Goal: Task Accomplishment & Management: Complete application form

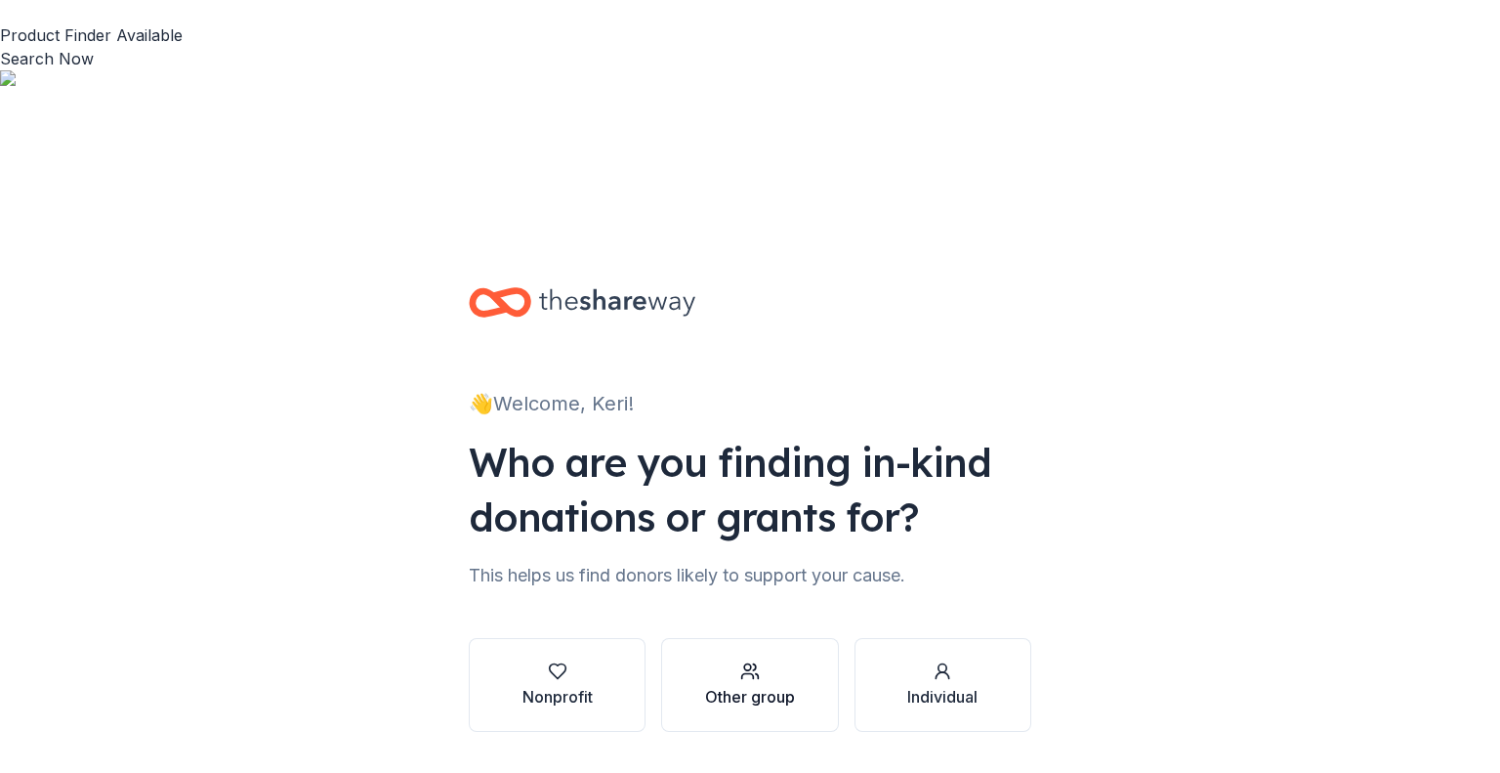
click at [767, 661] on div "Other group" at bounding box center [750, 684] width 90 height 47
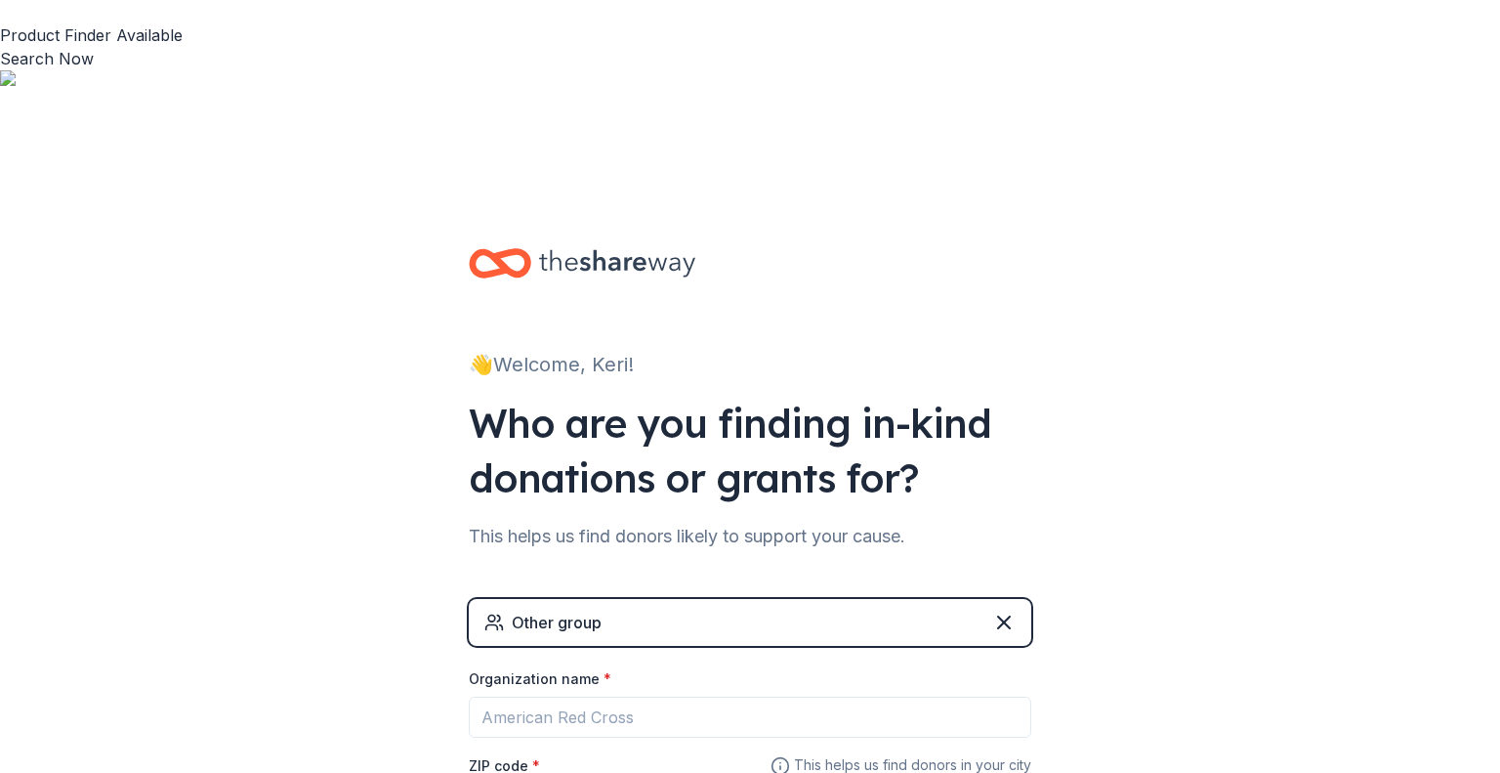
scroll to position [78, 0]
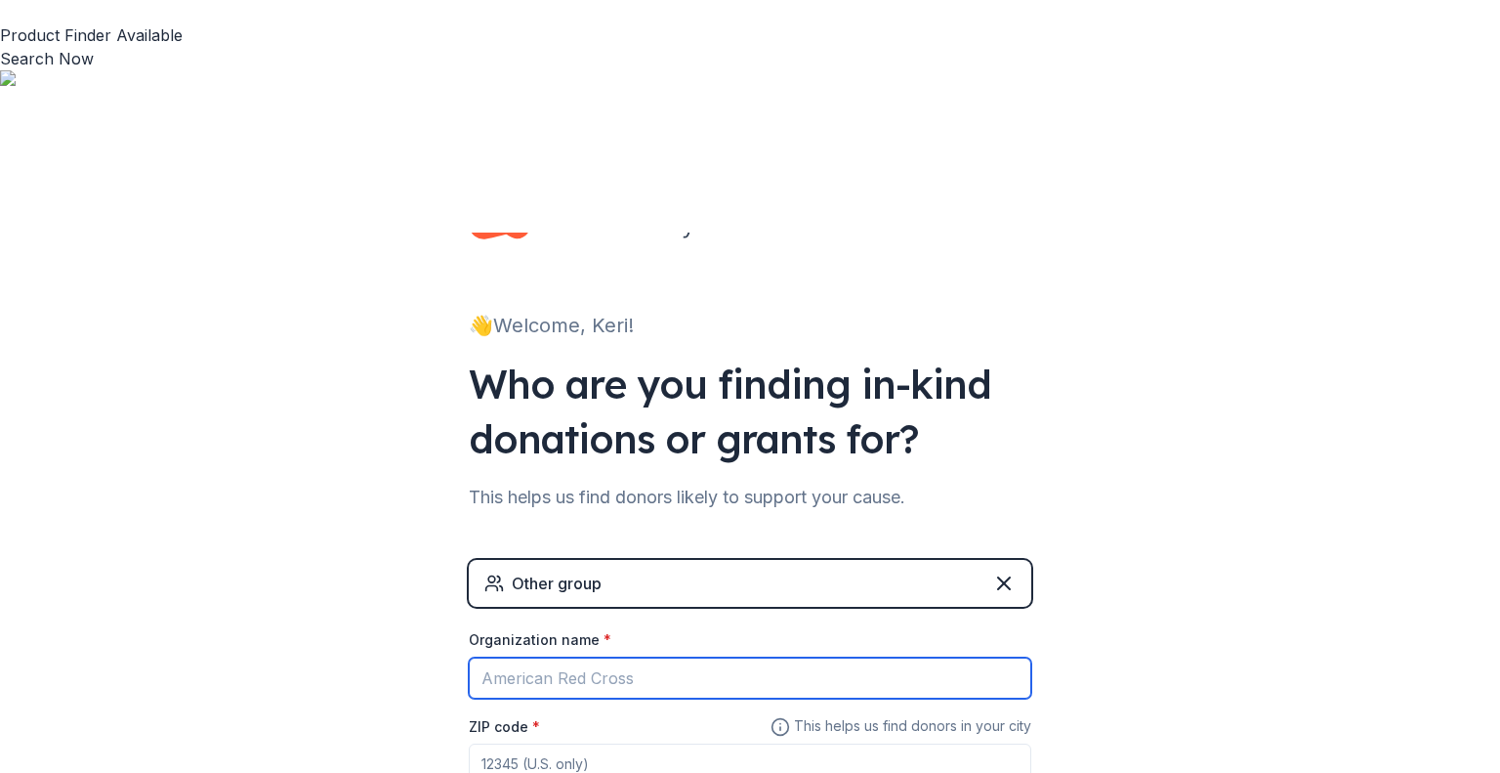
click at [767, 657] on input "Organization name *" at bounding box center [750, 677] width 563 height 41
type input "[GEOGRAPHIC_DATA]"
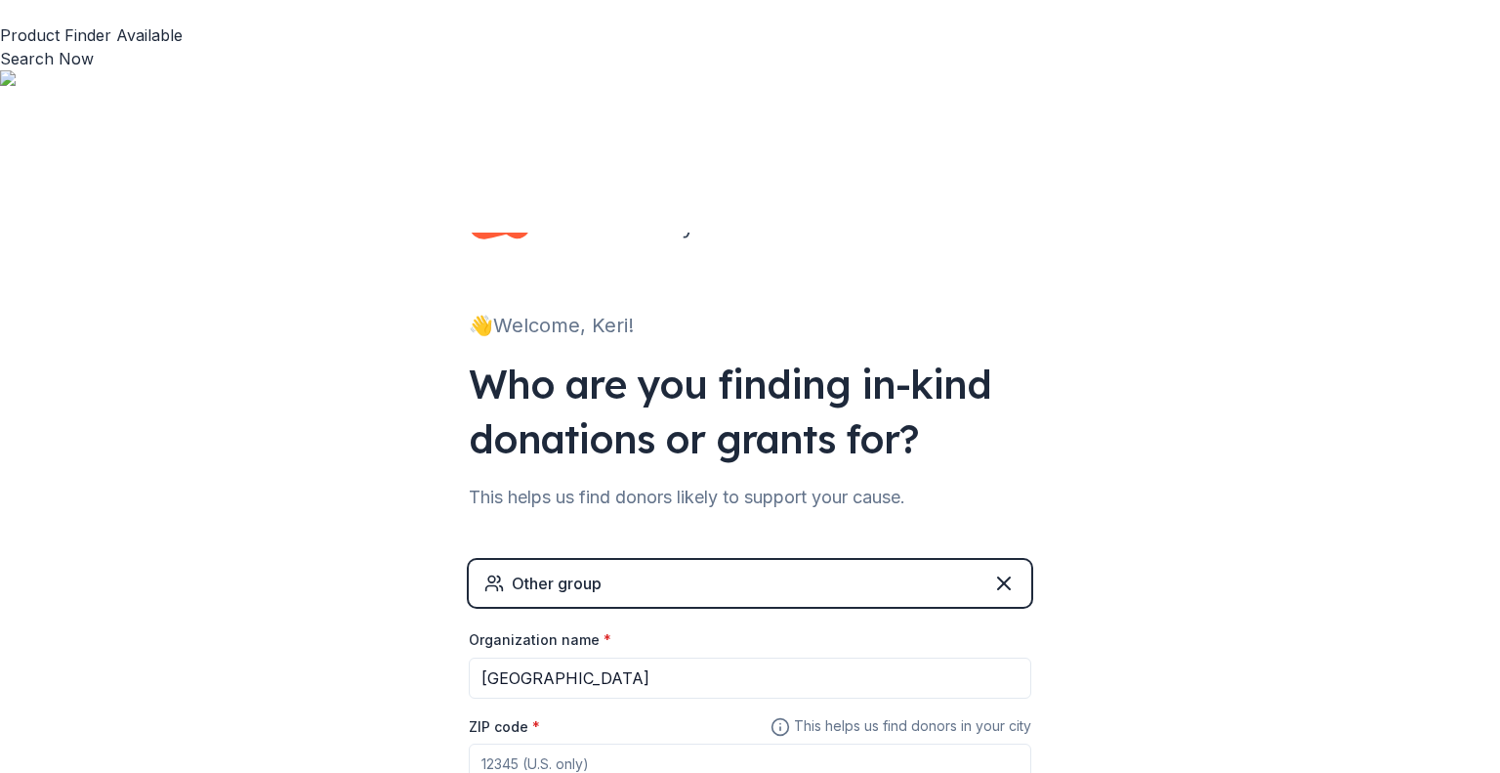
click at [647, 743] on input "ZIP code *" at bounding box center [750, 762] width 563 height 39
click at [992, 571] on icon at bounding box center [1003, 582] width 23 height 23
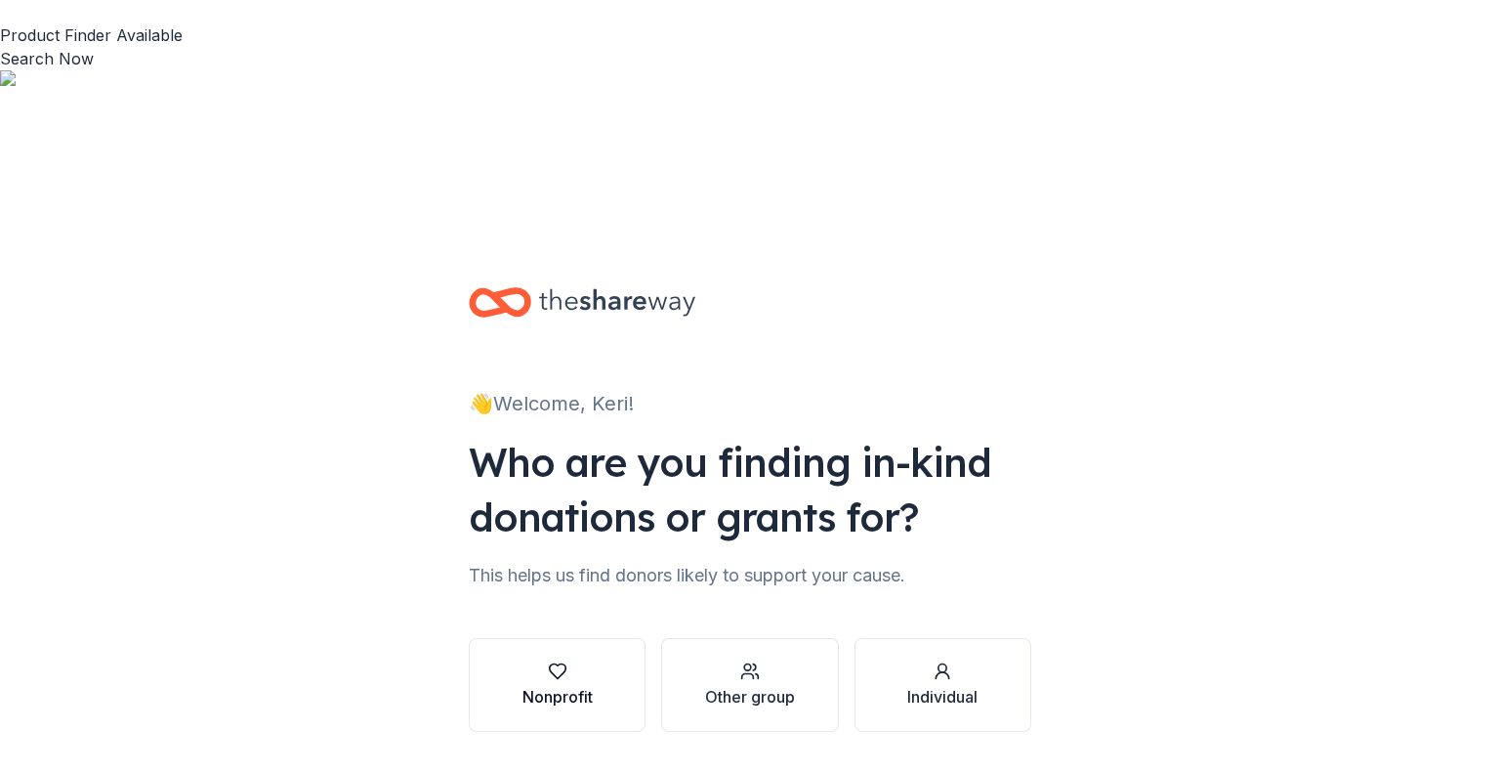
click at [585, 685] on div "Nonprofit" at bounding box center [558, 696] width 70 height 23
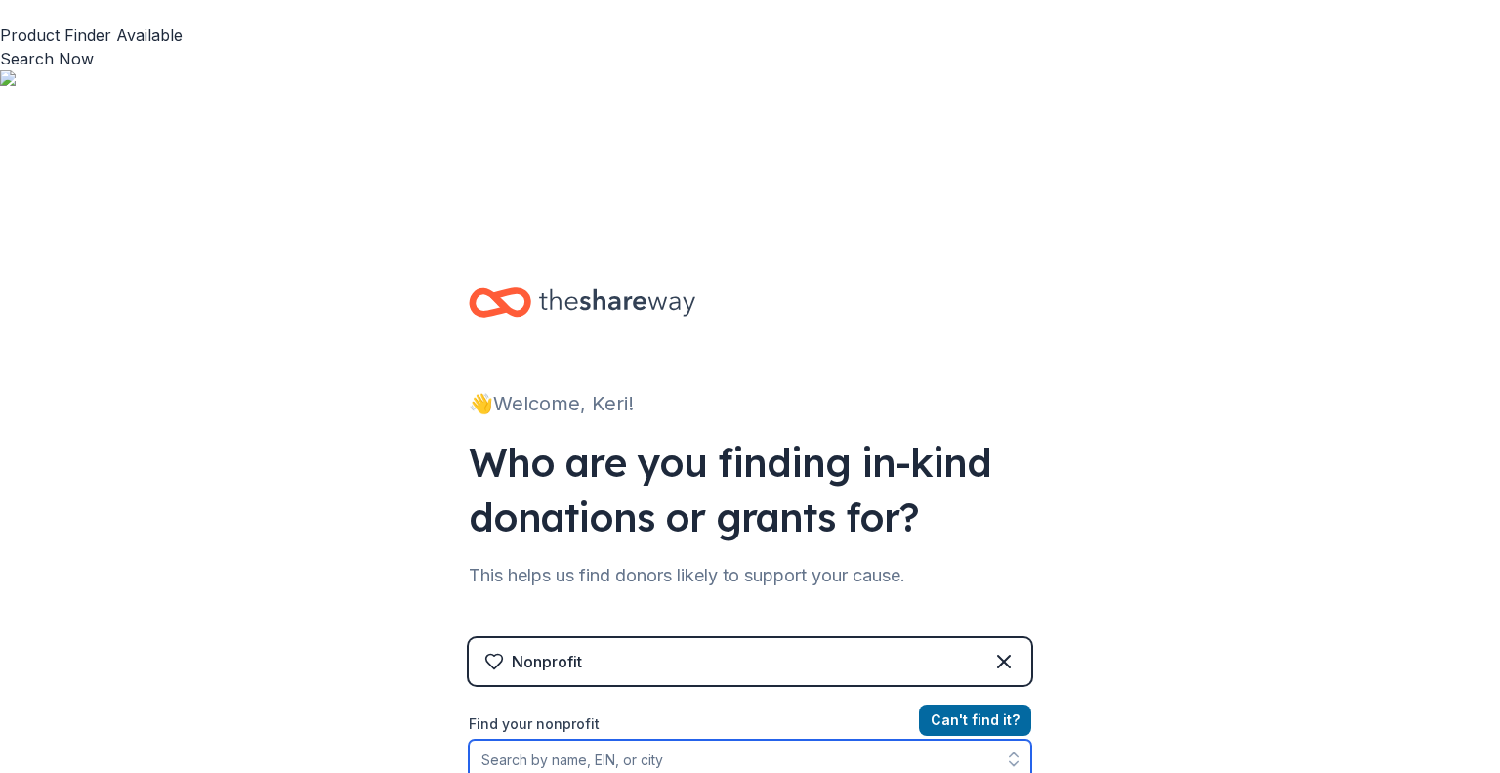
click at [653, 739] on input "Find your nonprofit" at bounding box center [750, 758] width 563 height 39
type input "[GEOGRAPHIC_DATA]"
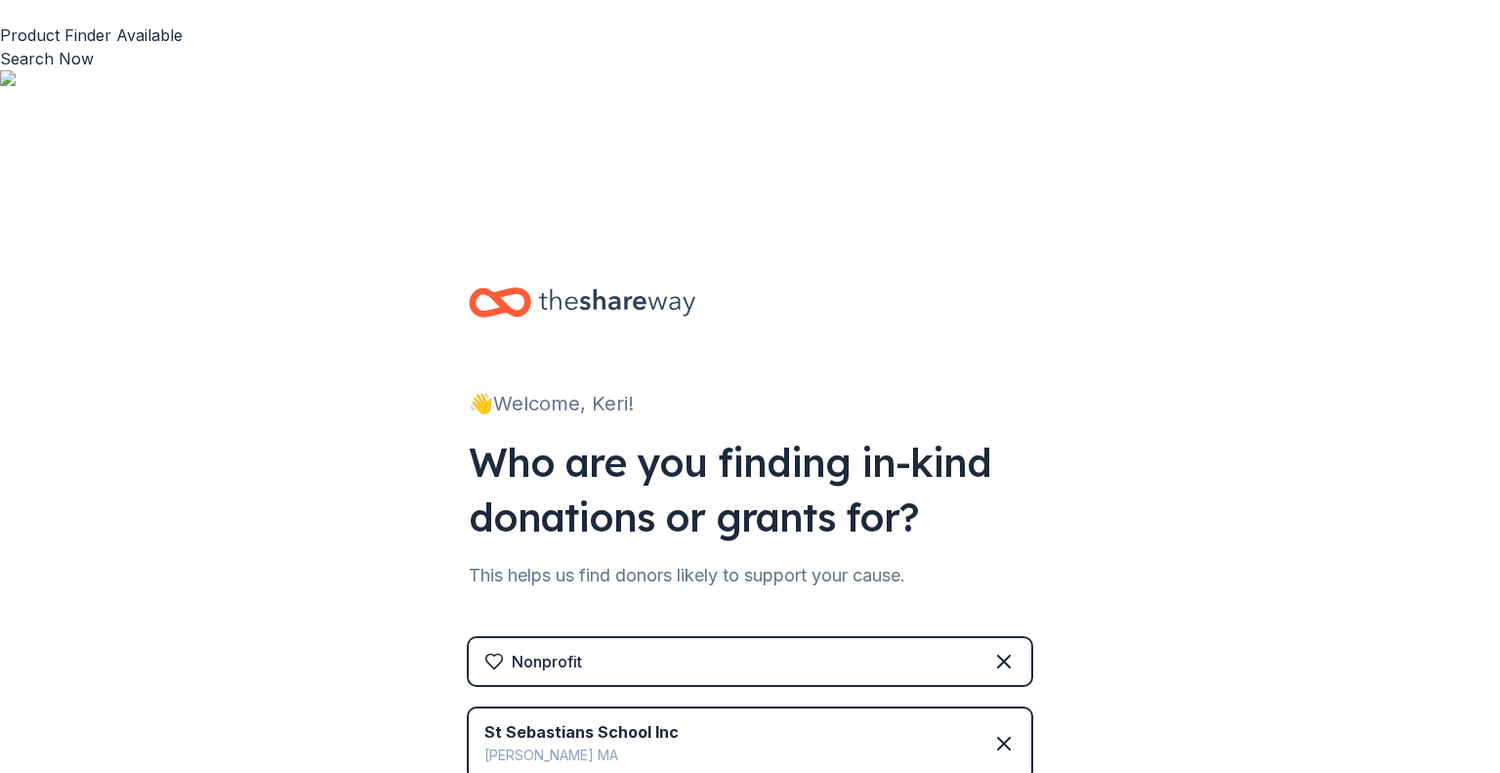
scroll to position [177, 0]
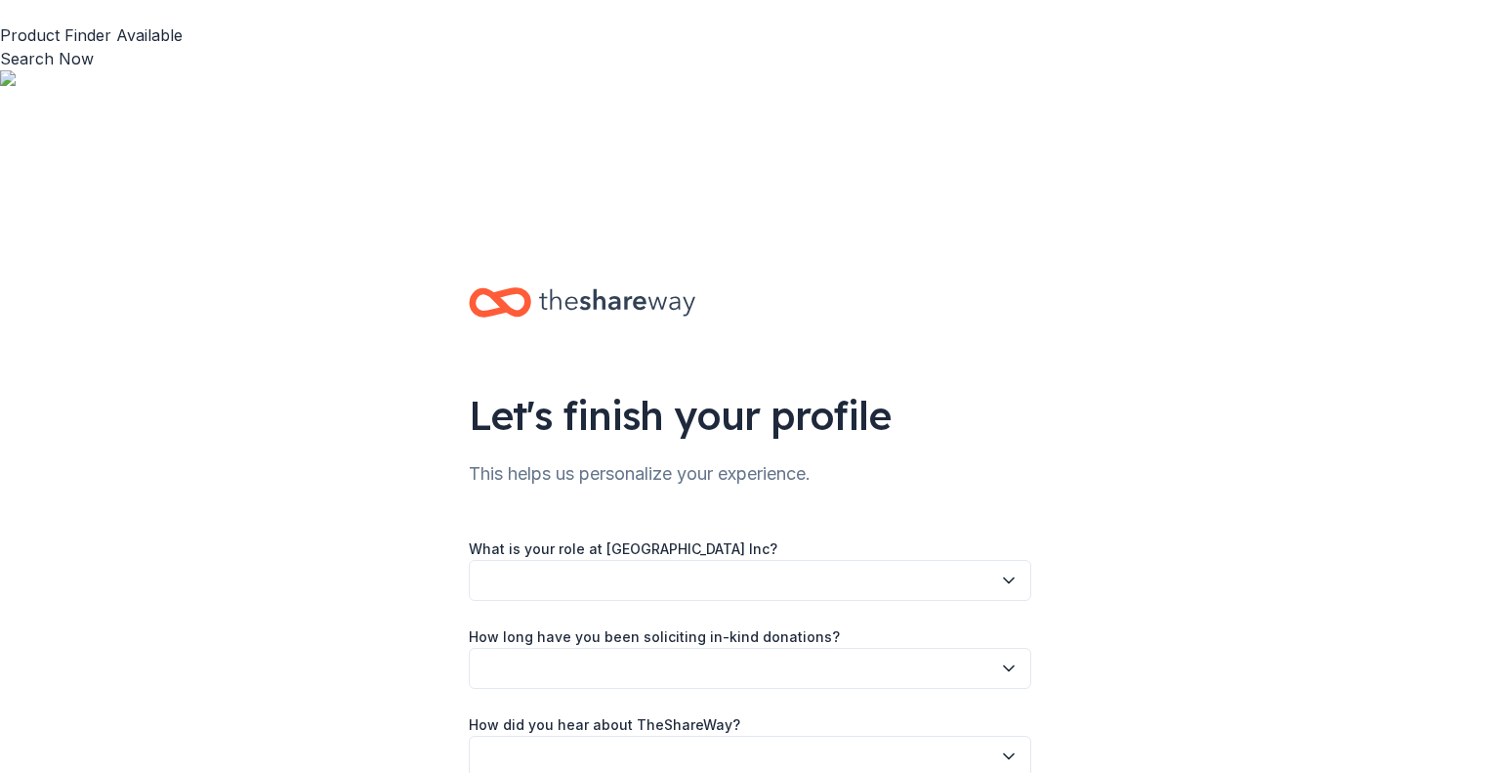
click at [946, 560] on button "button" at bounding box center [750, 580] width 563 height 41
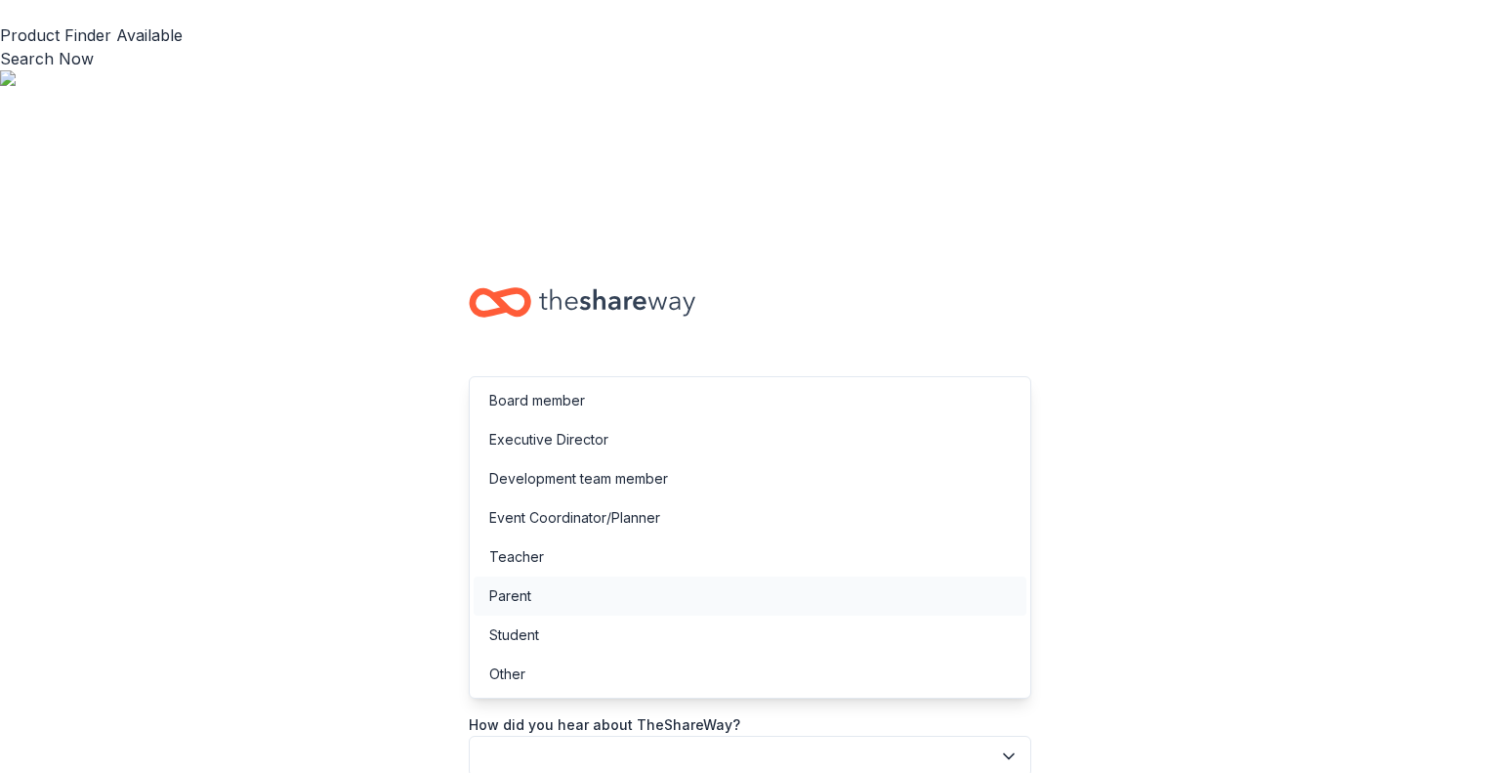
click at [693, 591] on div "Parent" at bounding box center [750, 595] width 553 height 39
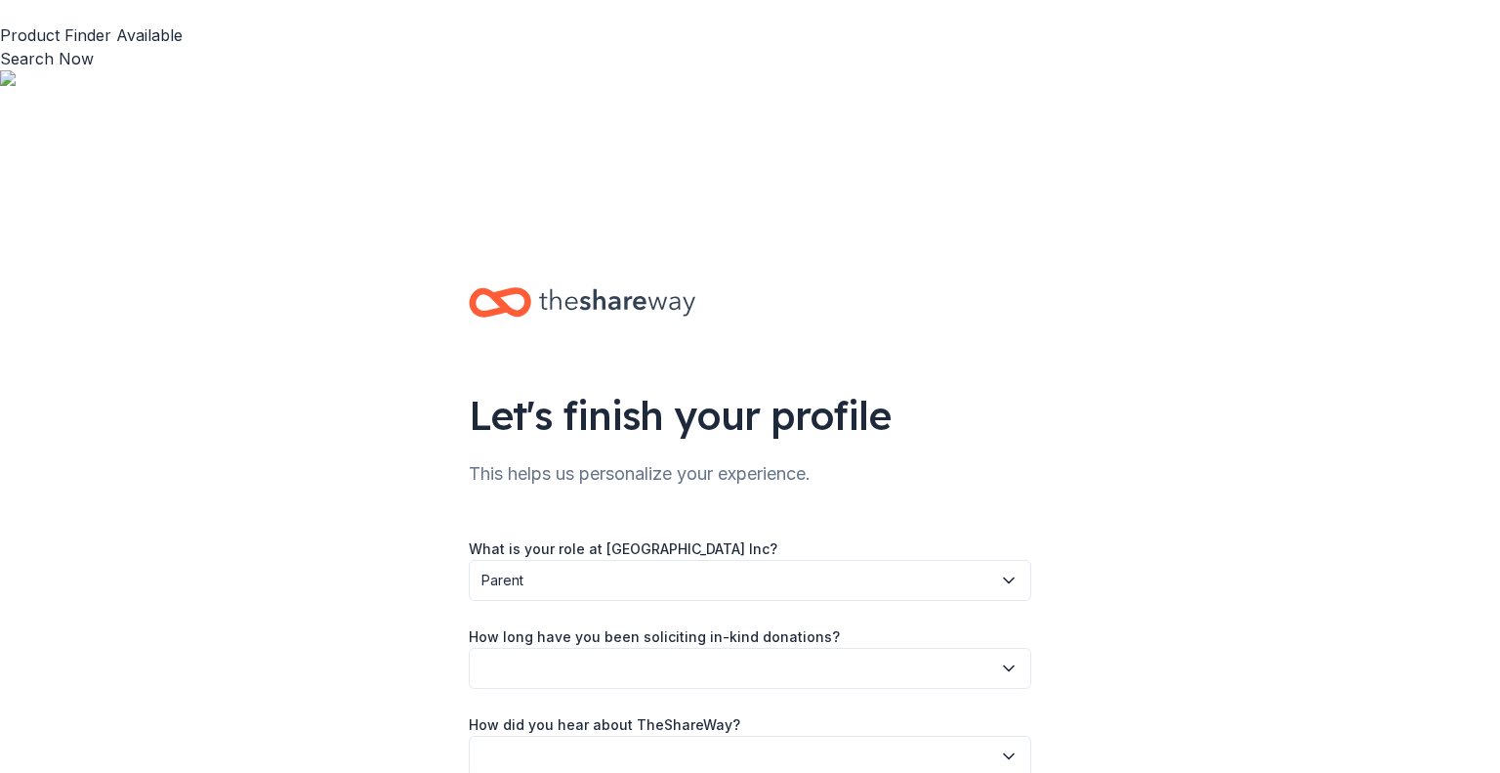
click at [764, 648] on button "button" at bounding box center [750, 668] width 563 height 41
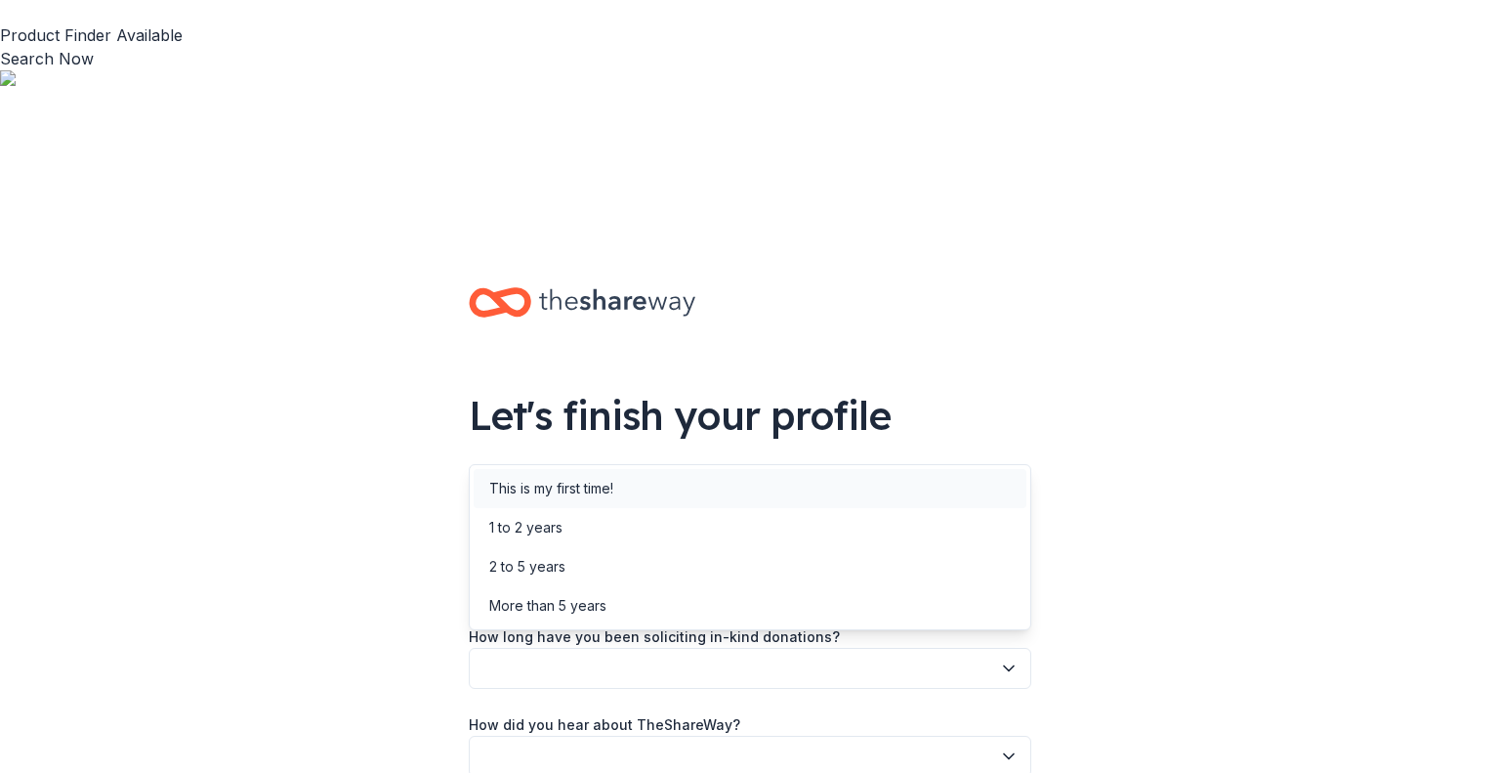
click at [709, 487] on div "This is my first time!" at bounding box center [750, 488] width 553 height 39
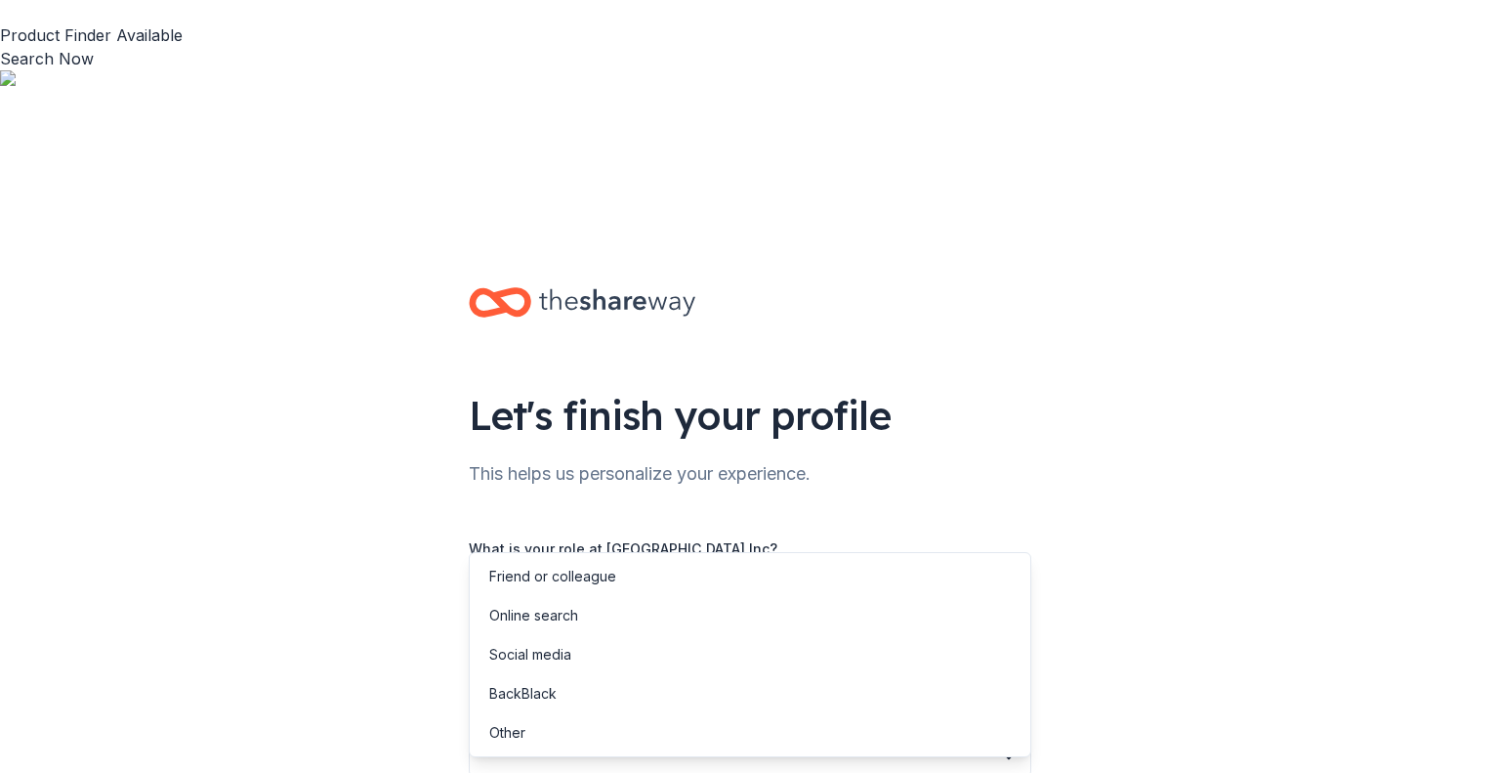
click at [723, 735] on button "button" at bounding box center [750, 755] width 563 height 41
click at [655, 611] on div "Online search" at bounding box center [750, 615] width 553 height 39
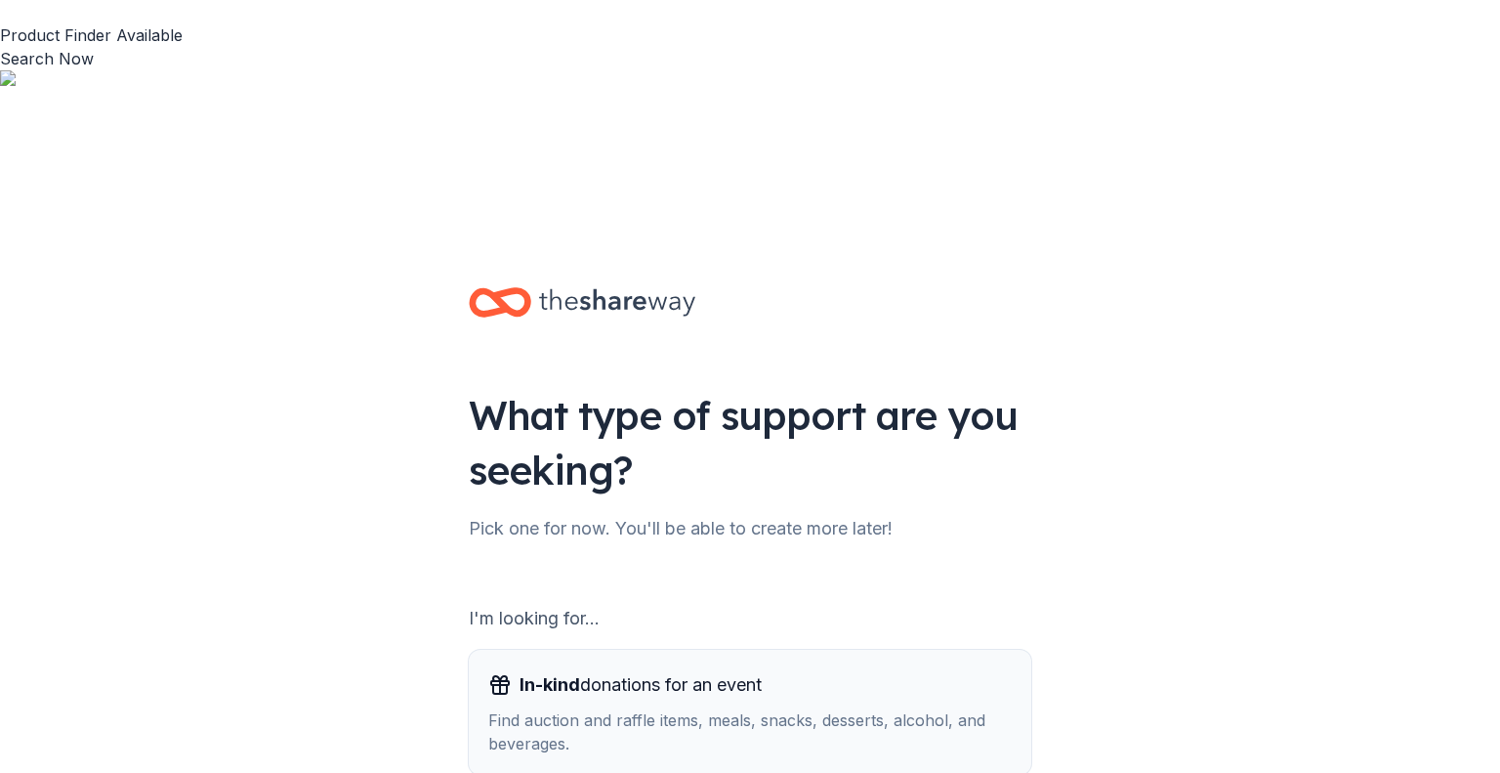
click at [801, 708] on div "Find auction and raffle items, meals, snacks, desserts, alcohol, and beverages." at bounding box center [749, 731] width 523 height 47
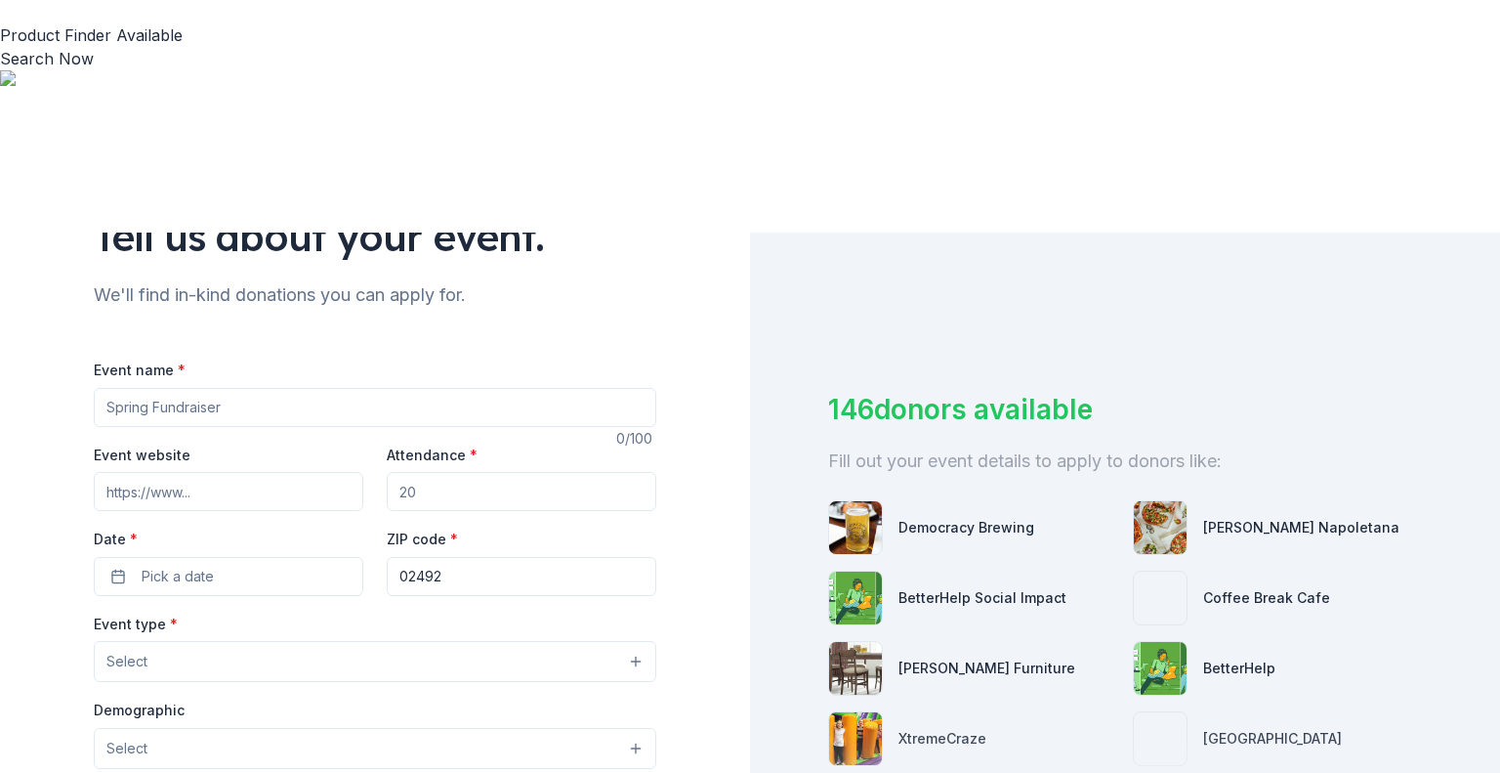
scroll to position [185, 0]
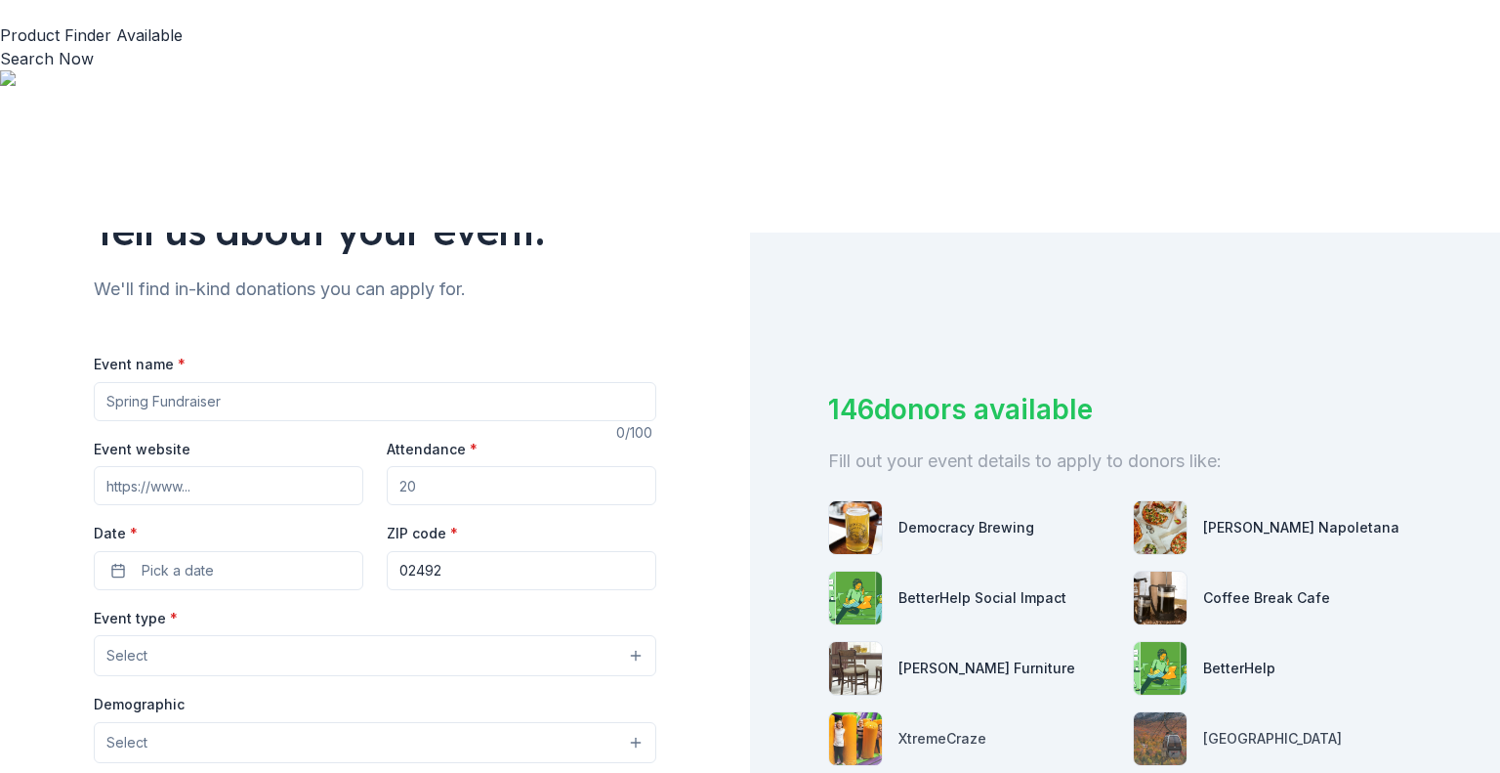
click at [256, 382] on input "Event name *" at bounding box center [375, 401] width 563 height 39
type input "Christmas Auction"
drag, startPoint x: 452, startPoint y: 245, endPoint x: 373, endPoint y: 244, distance: 79.1
click at [373, 437] on div "Event website Attendance * Date * Pick a date ZIP code * 02492" at bounding box center [375, 513] width 563 height 153
type input "250"
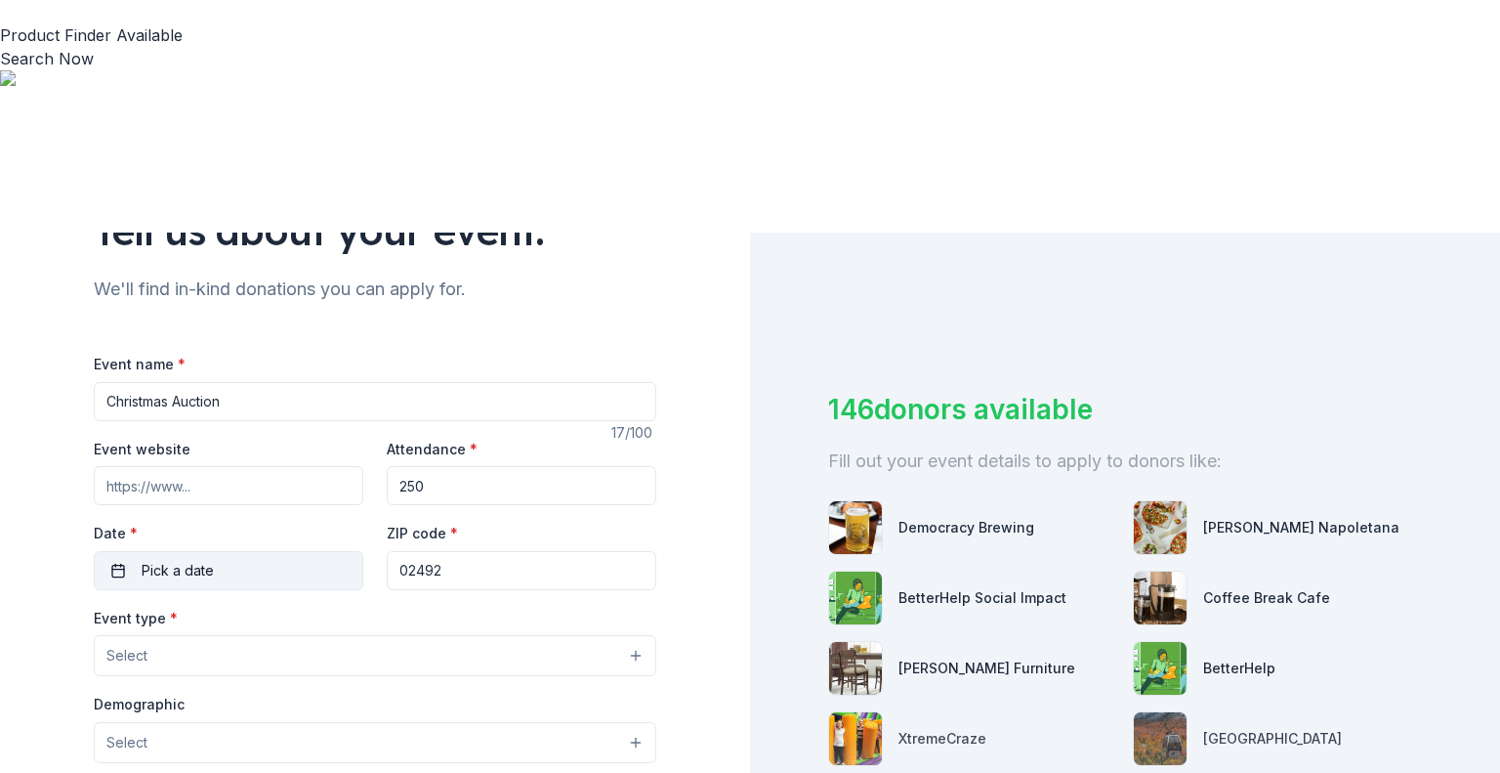
click at [238, 551] on button "Pick a date" at bounding box center [229, 570] width 270 height 39
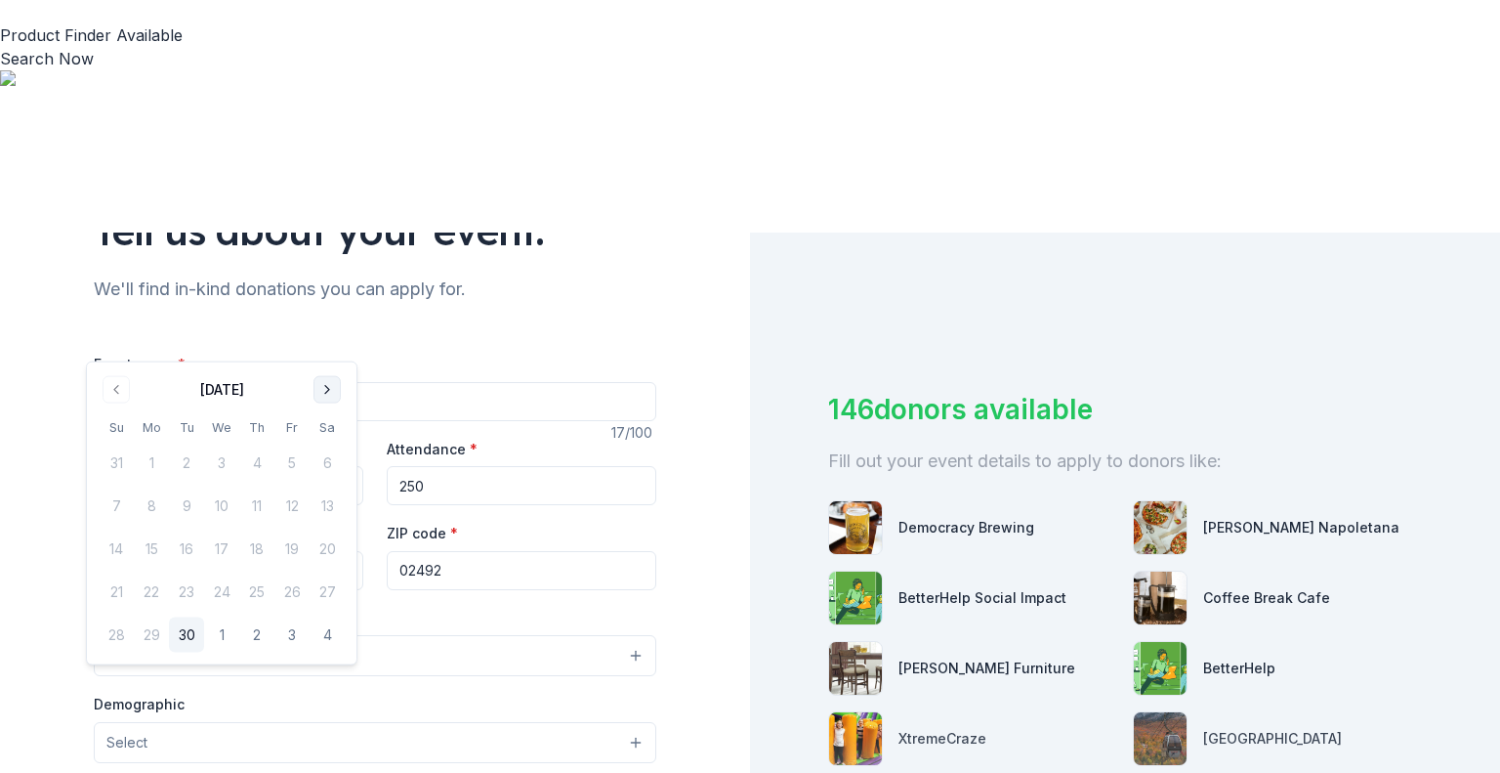
click at [327, 391] on button "Go to next month" at bounding box center [327, 389] width 27 height 27
click at [331, 452] on button "6" at bounding box center [327, 462] width 35 height 35
click at [470, 606] on div "Event type * Select" at bounding box center [375, 641] width 563 height 71
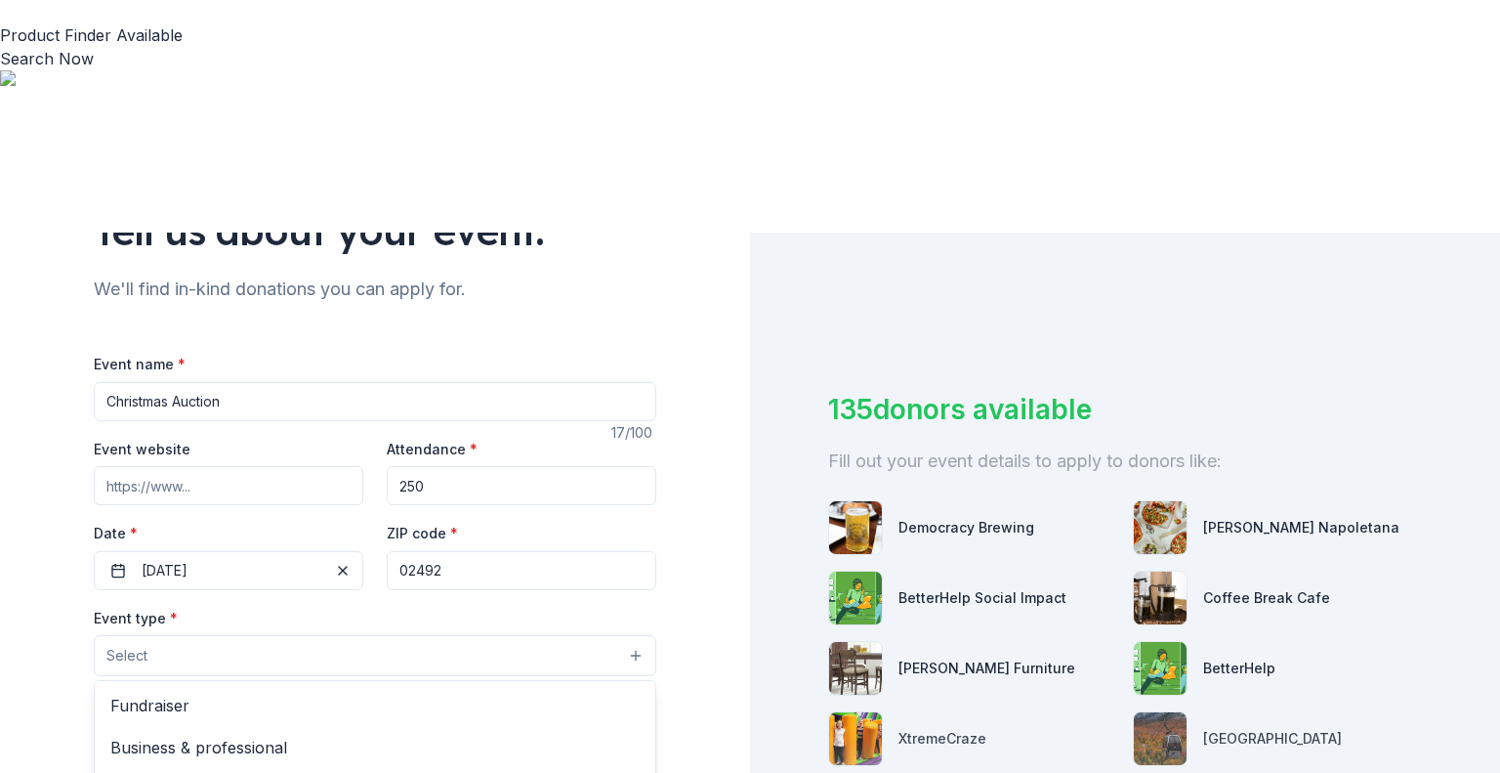
click at [434, 635] on button "Select" at bounding box center [375, 655] width 563 height 41
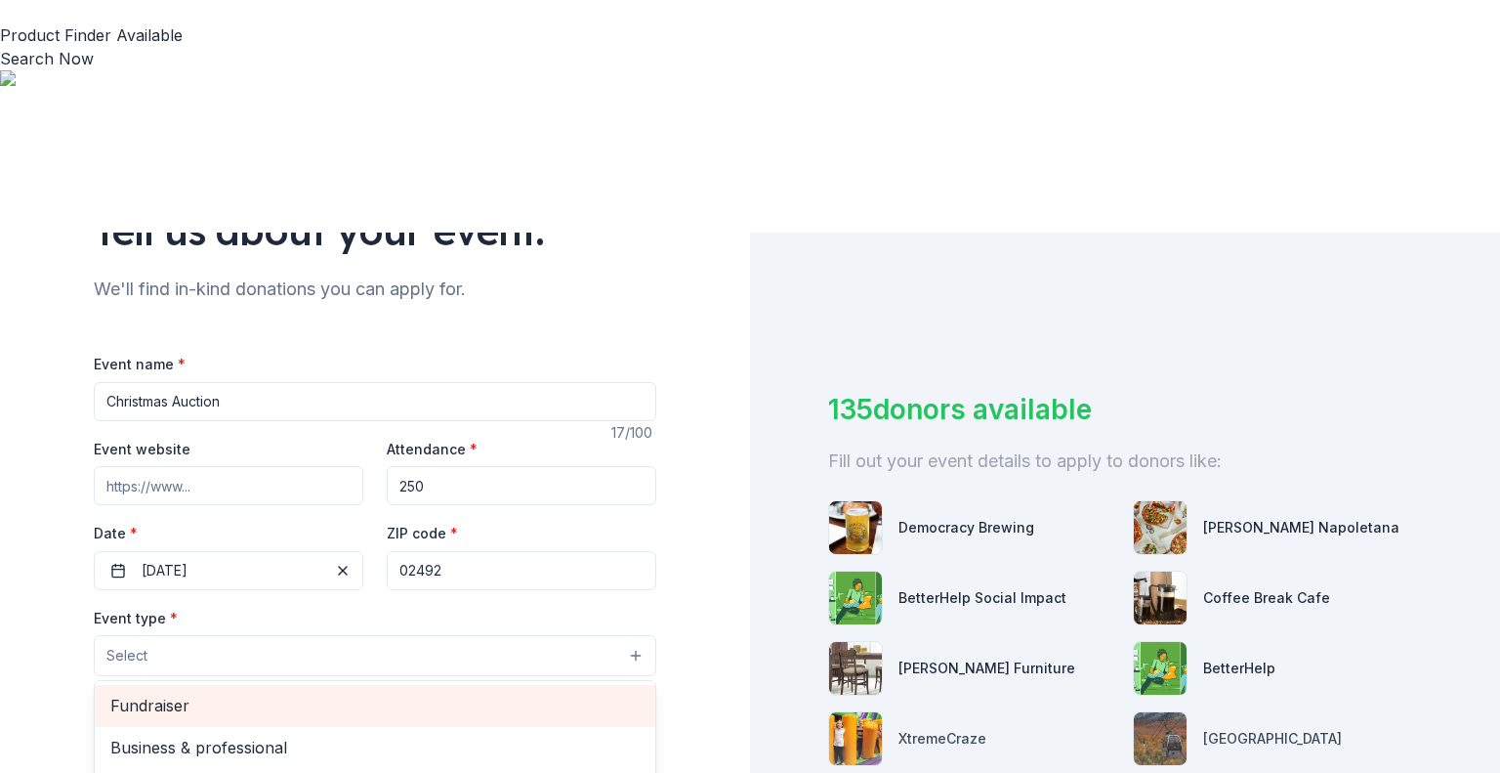
click at [447, 692] on span "Fundraiser" at bounding box center [374, 704] width 529 height 25
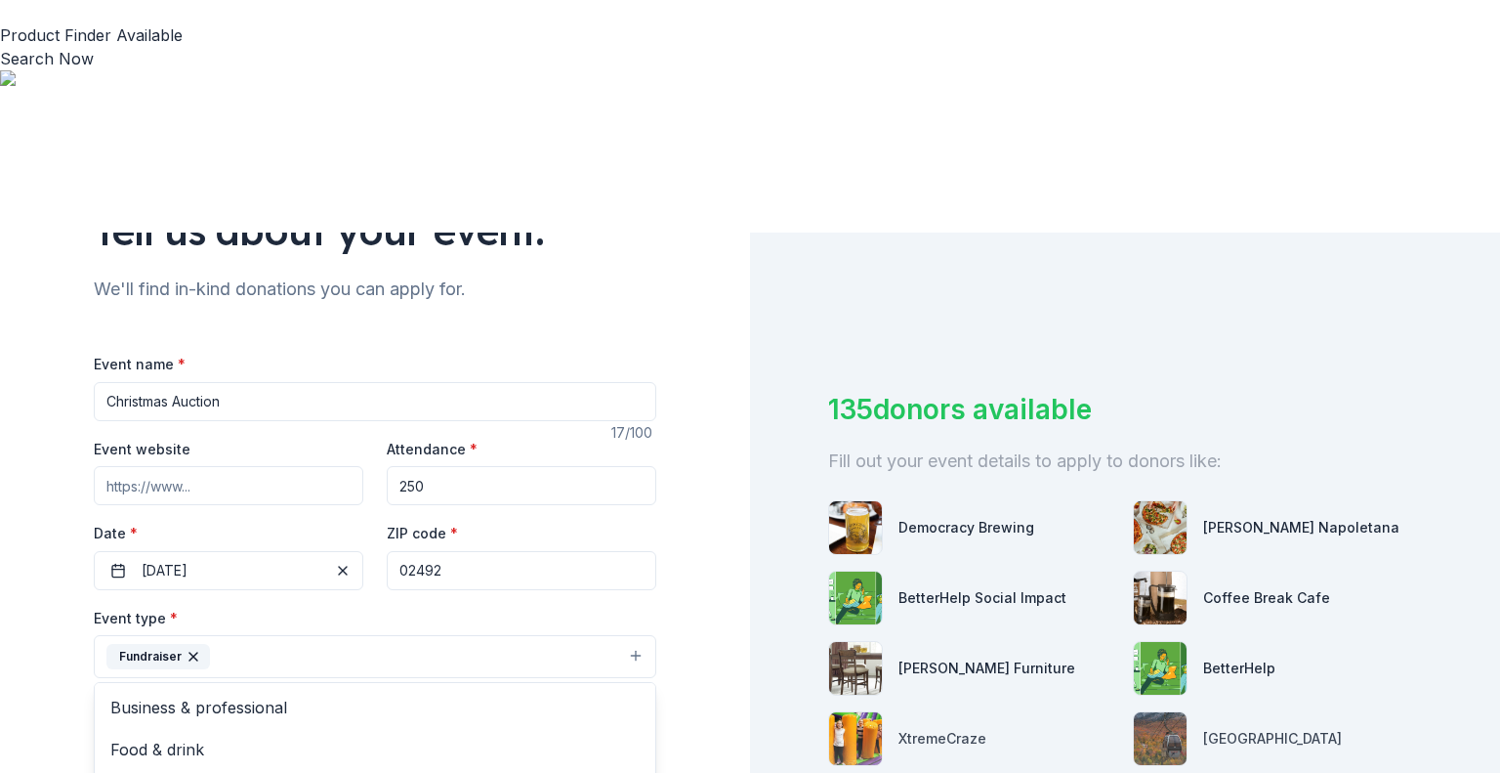
click at [681, 616] on div "Tell us about your event. We'll find in-kind donations you can apply for. Event…" at bounding box center [375, 699] width 750 height 1302
click at [623, 724] on button "Select" at bounding box center [375, 744] width 563 height 41
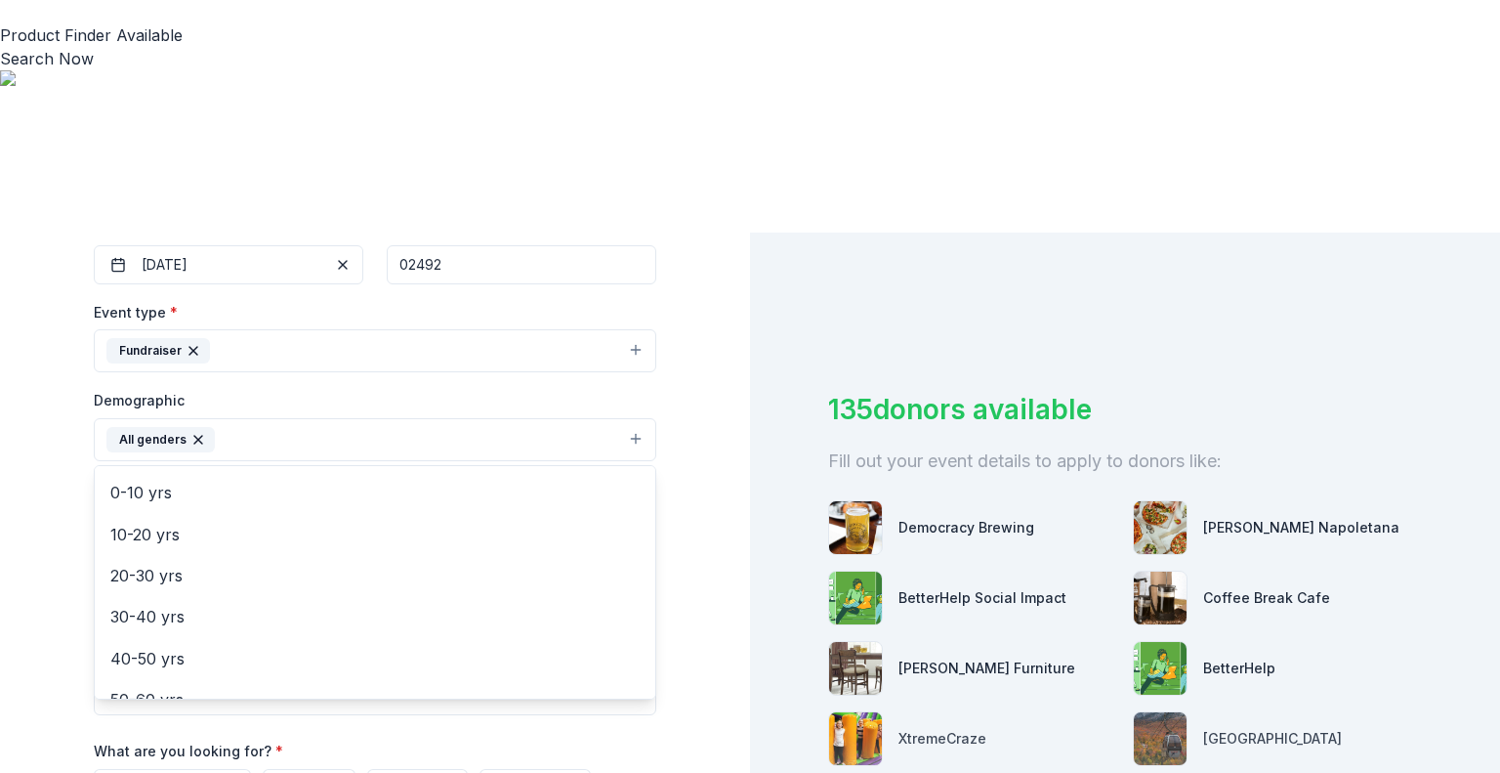
scroll to position [154, 0]
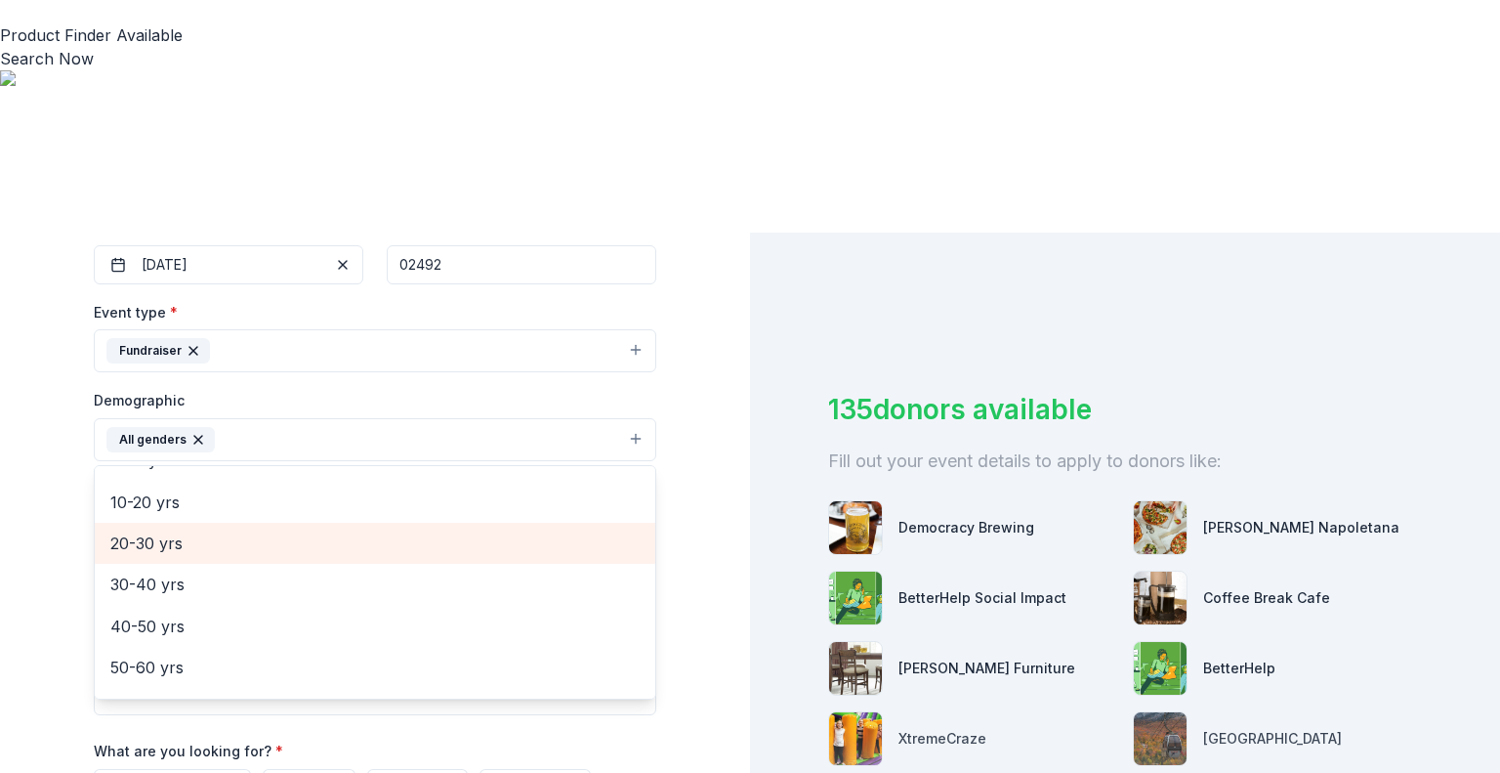
click at [477, 530] on span "20-30 yrs" at bounding box center [374, 542] width 529 height 25
click at [441, 530] on span "30-40 yrs" at bounding box center [374, 542] width 529 height 25
click at [441, 530] on span "40-50 yrs" at bounding box center [374, 542] width 529 height 25
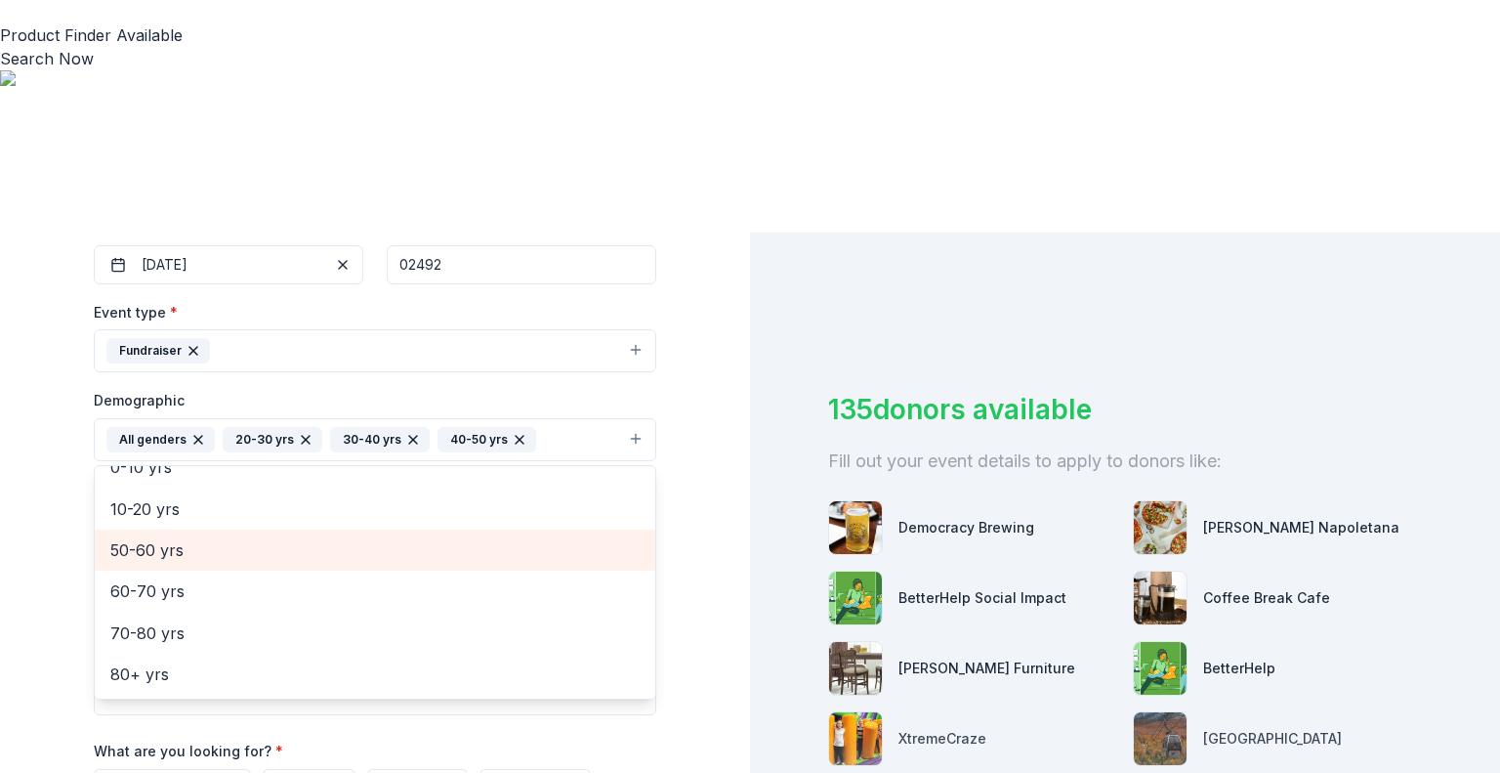
click at [441, 537] on span "50-60 yrs" at bounding box center [374, 549] width 529 height 25
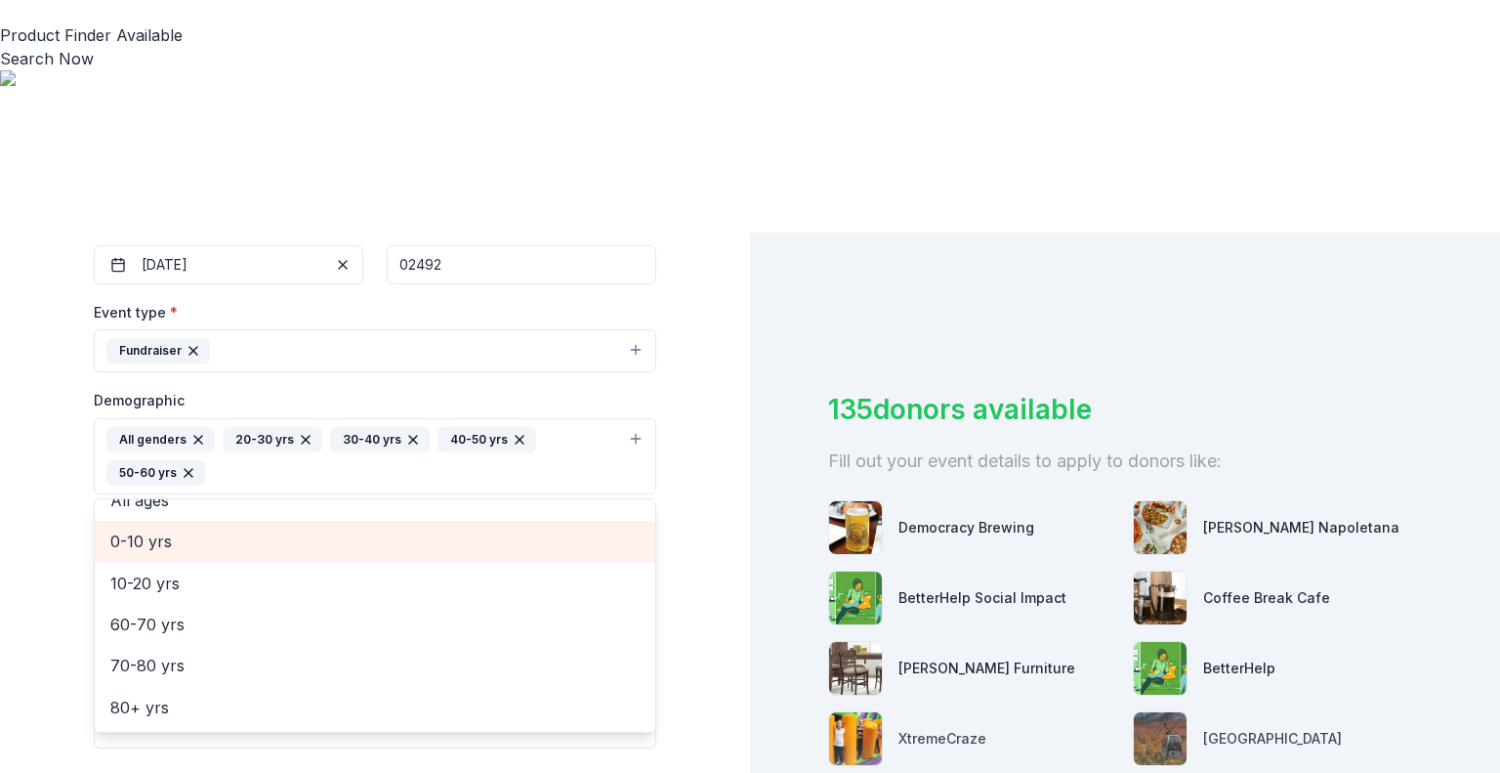
scroll to position [105, 0]
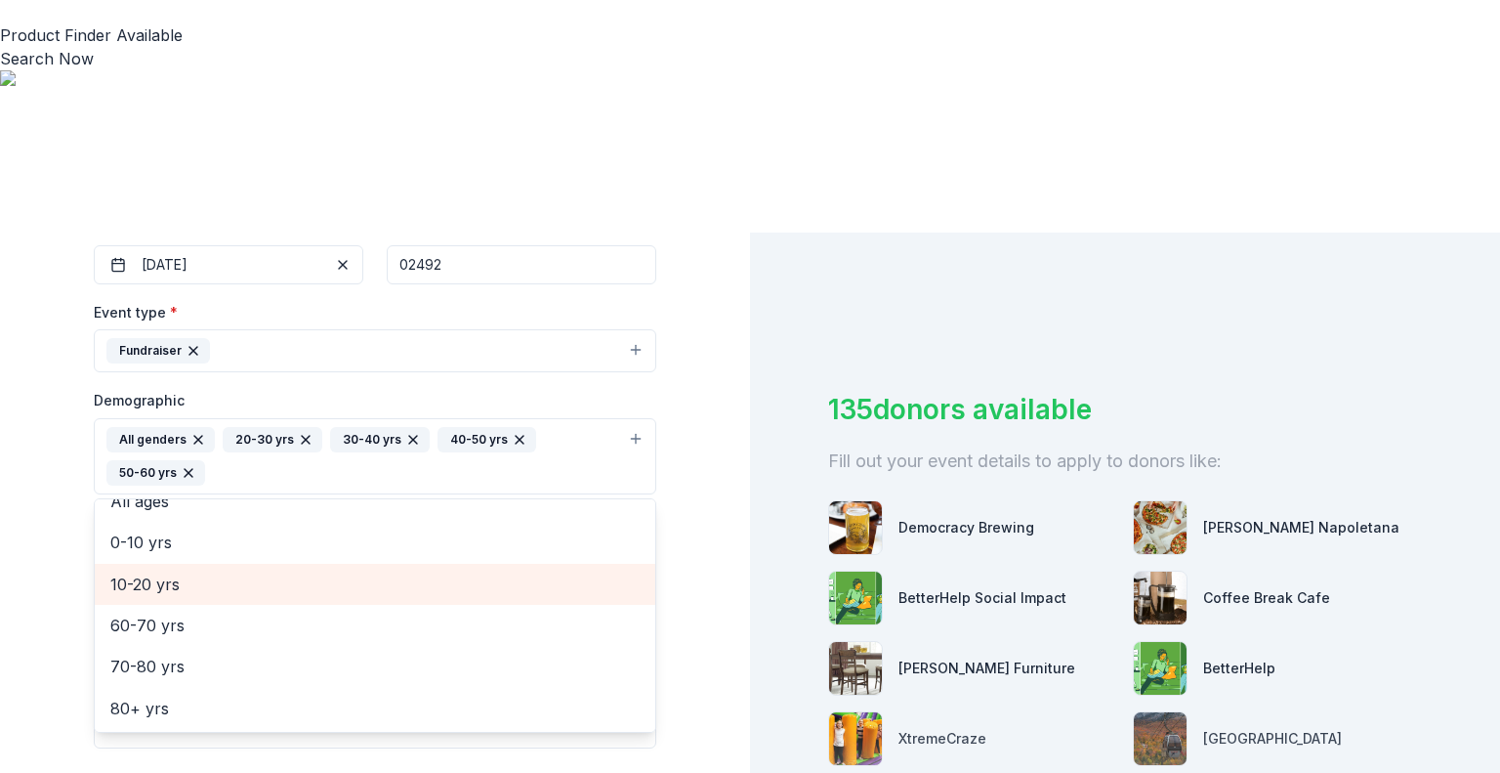
click at [513, 571] on span "10-20 yrs" at bounding box center [374, 583] width 529 height 25
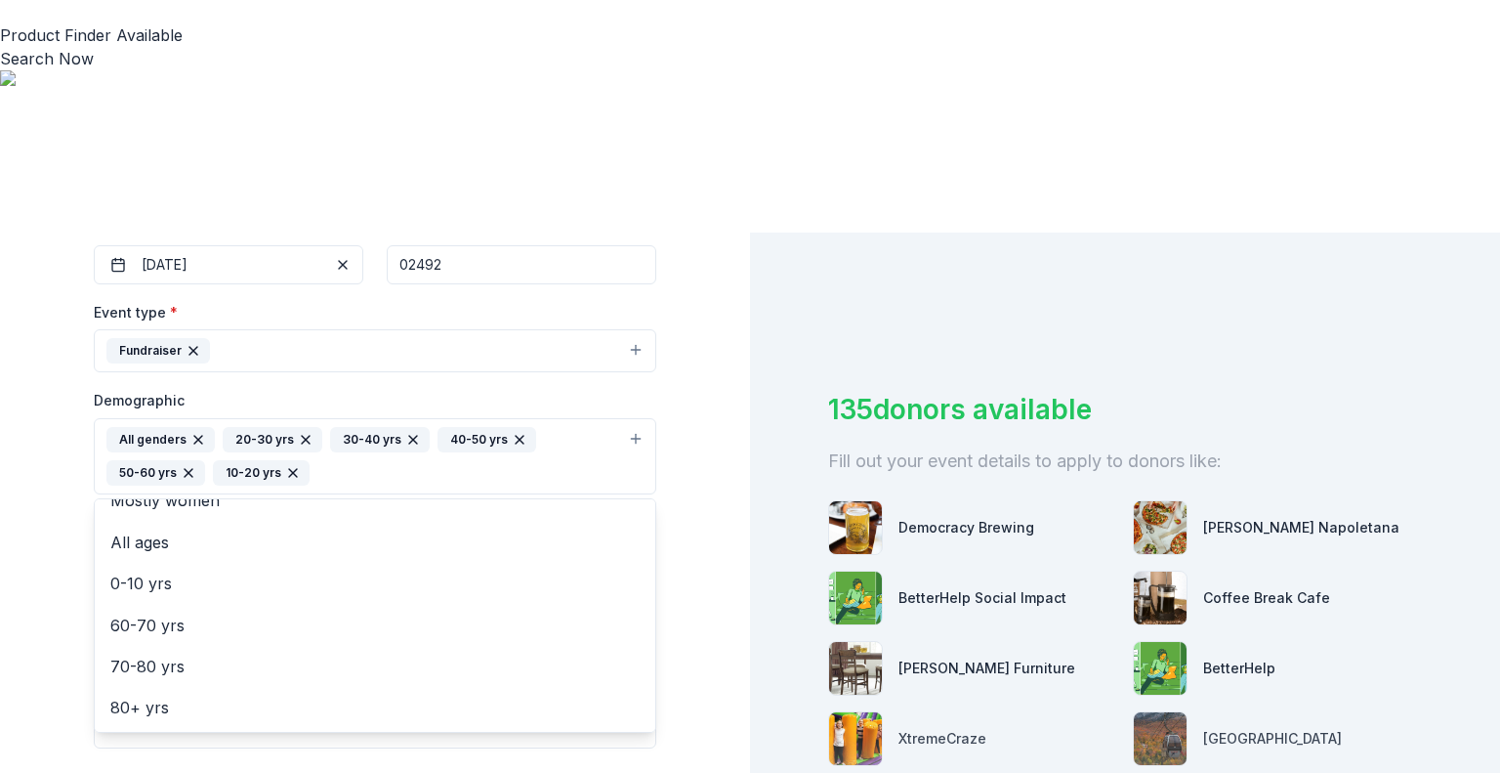
click at [664, 352] on div "Tell us about your event. We'll find in-kind donations you can apply for. Event…" at bounding box center [375, 410] width 625 height 1337
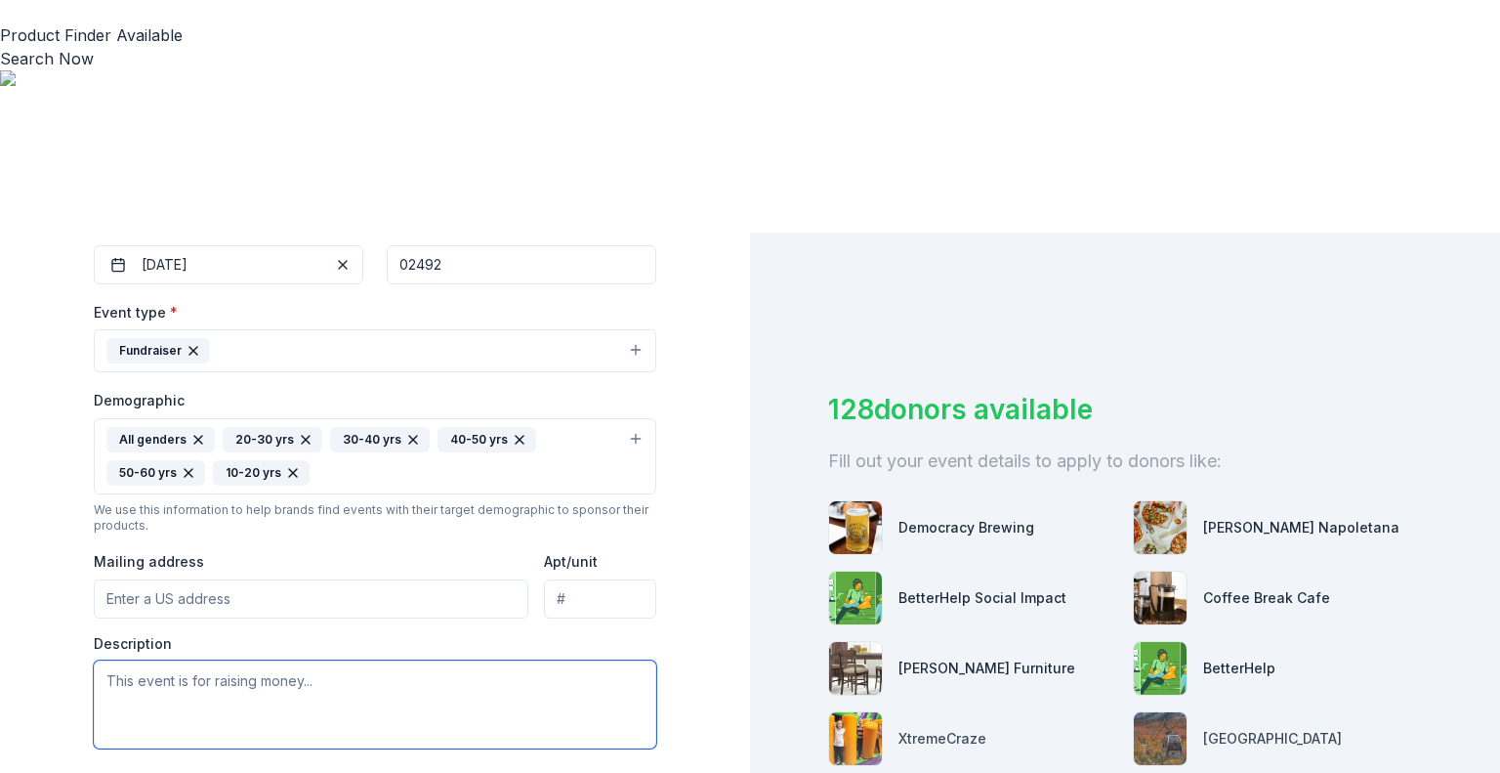
click at [418, 660] on textarea at bounding box center [375, 704] width 563 height 88
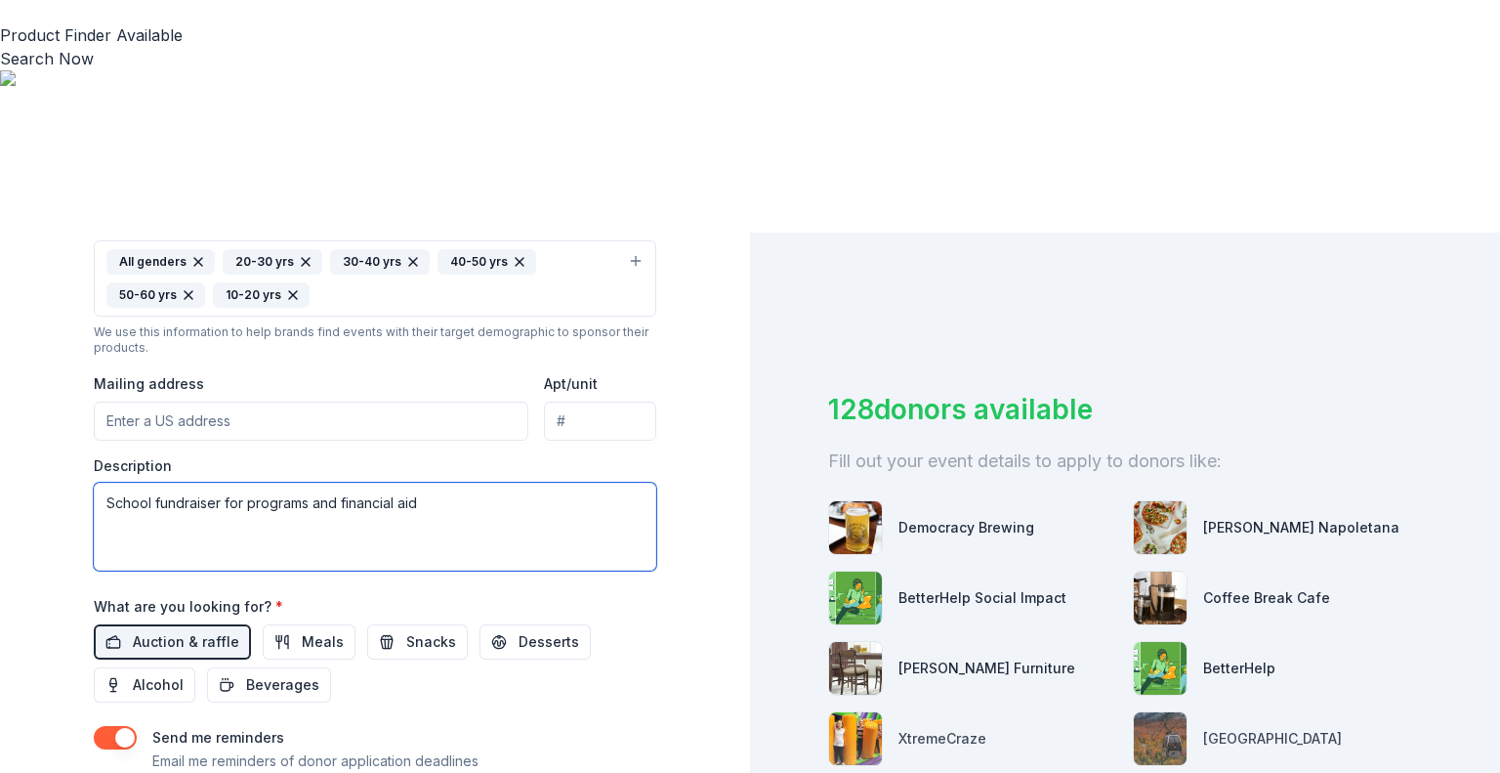
type textarea "School fundraiser for programs and financial aid"
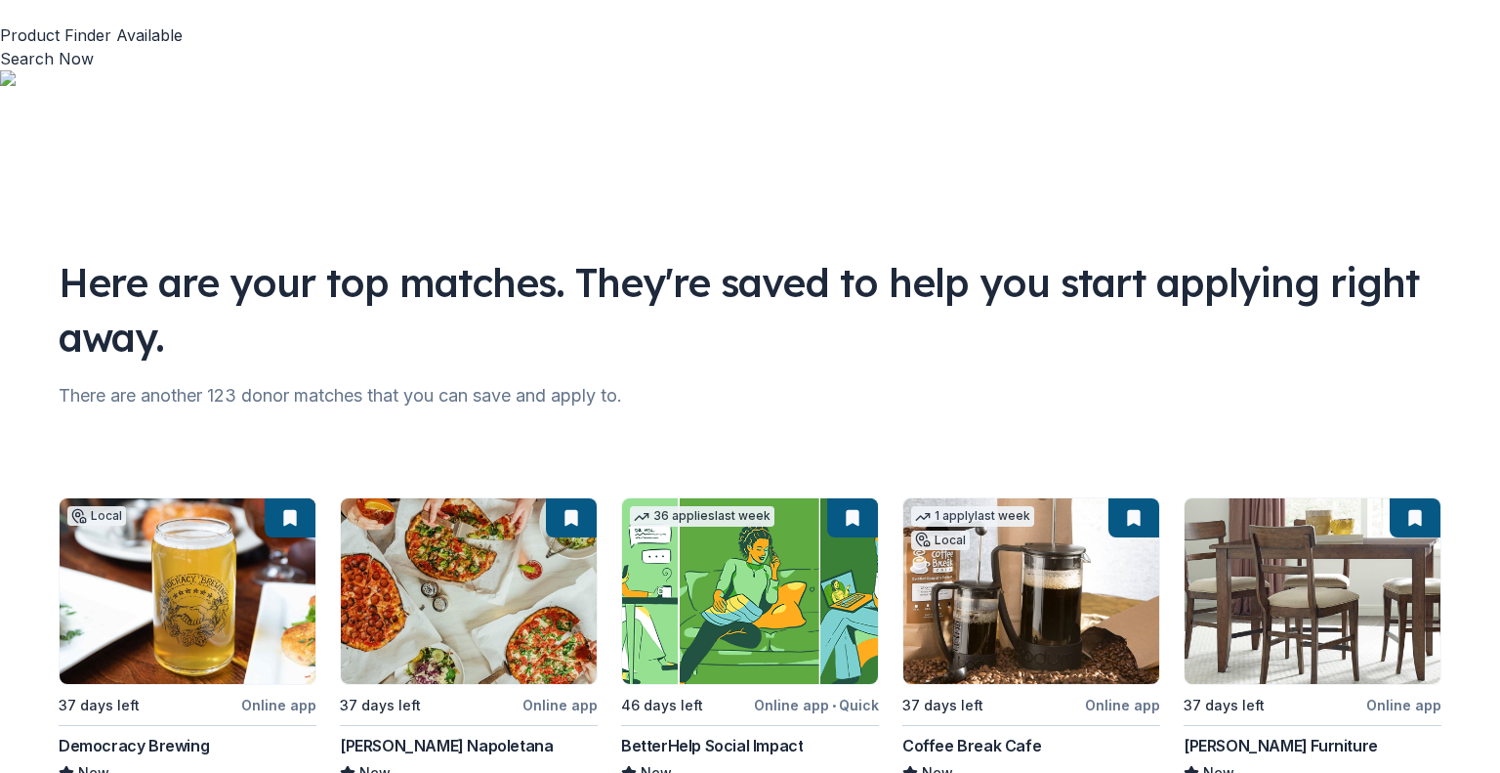
scroll to position [153, 0]
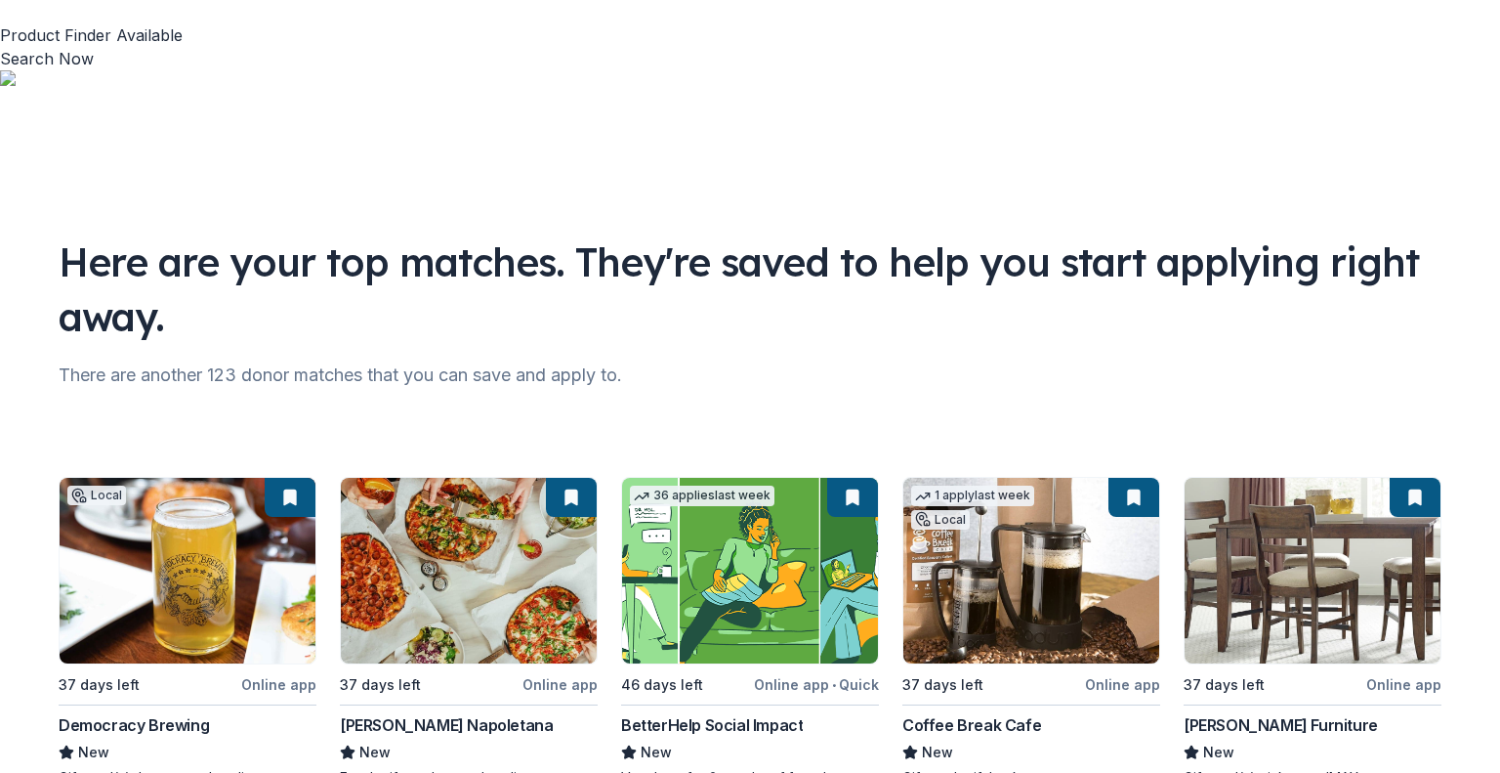
click at [1402, 477] on div "Local 37 days left Online app Democracy Brewing New Gift card(s), beer, merchan…" at bounding box center [750, 642] width 1383 height 330
click at [1352, 477] on div "Local 37 days left Online app Democracy Brewing New Gift card(s), beer, merchan…" at bounding box center [750, 642] width 1383 height 330
click at [415, 359] on div "There are another 123 donor matches that you can save and apply to." at bounding box center [750, 374] width 1383 height 31
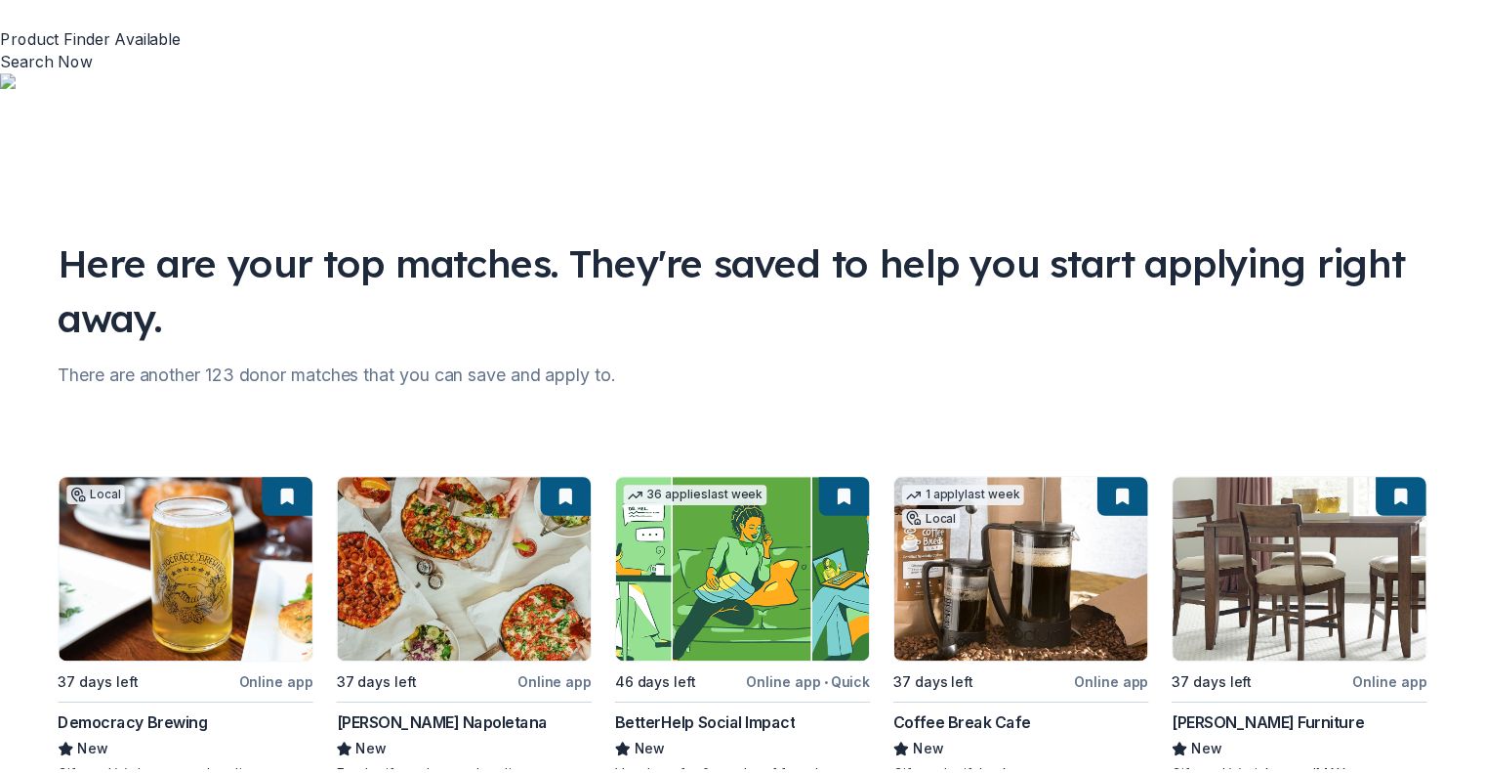
scroll to position [152, 0]
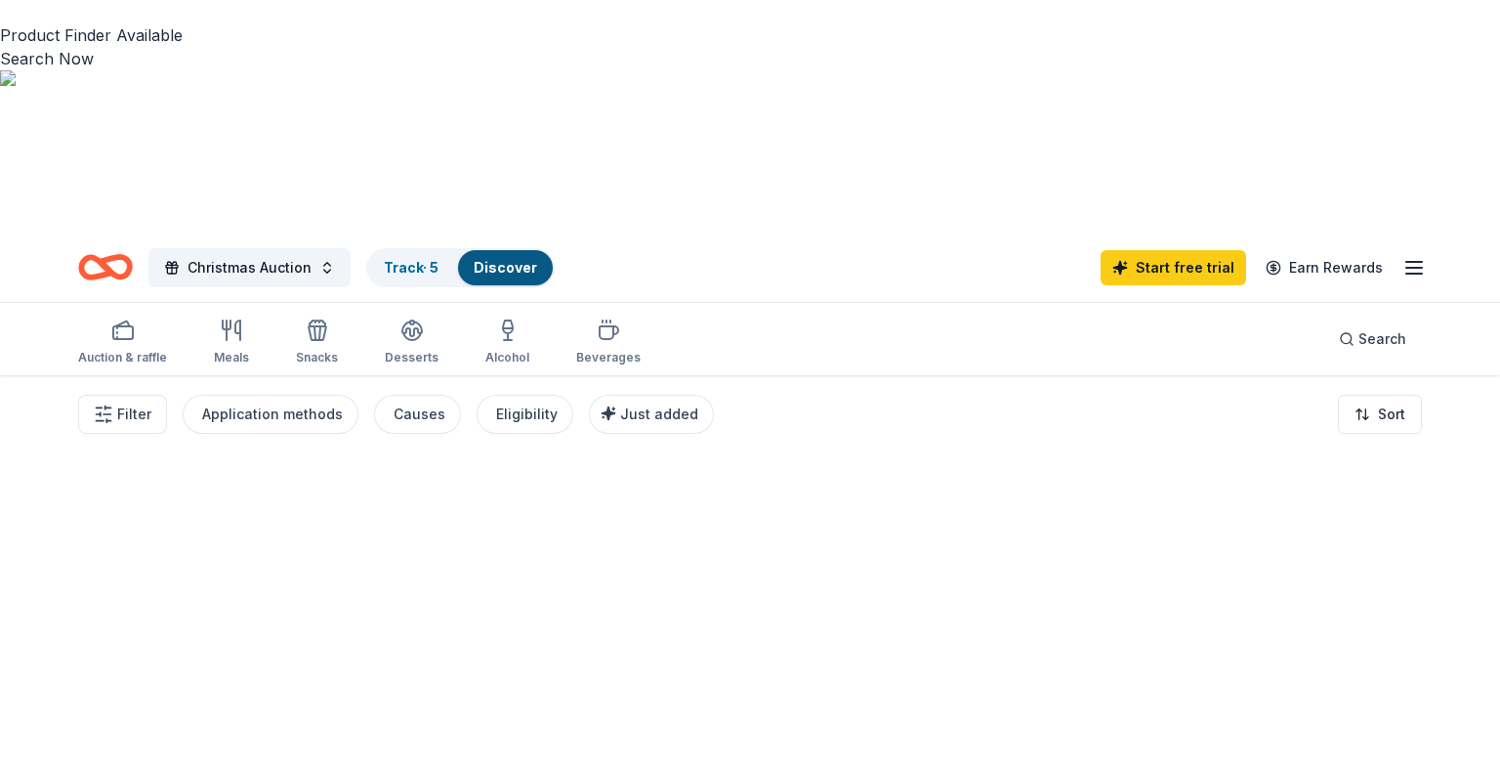
click at [1409, 711] on div at bounding box center [750, 690] width 1500 height 630
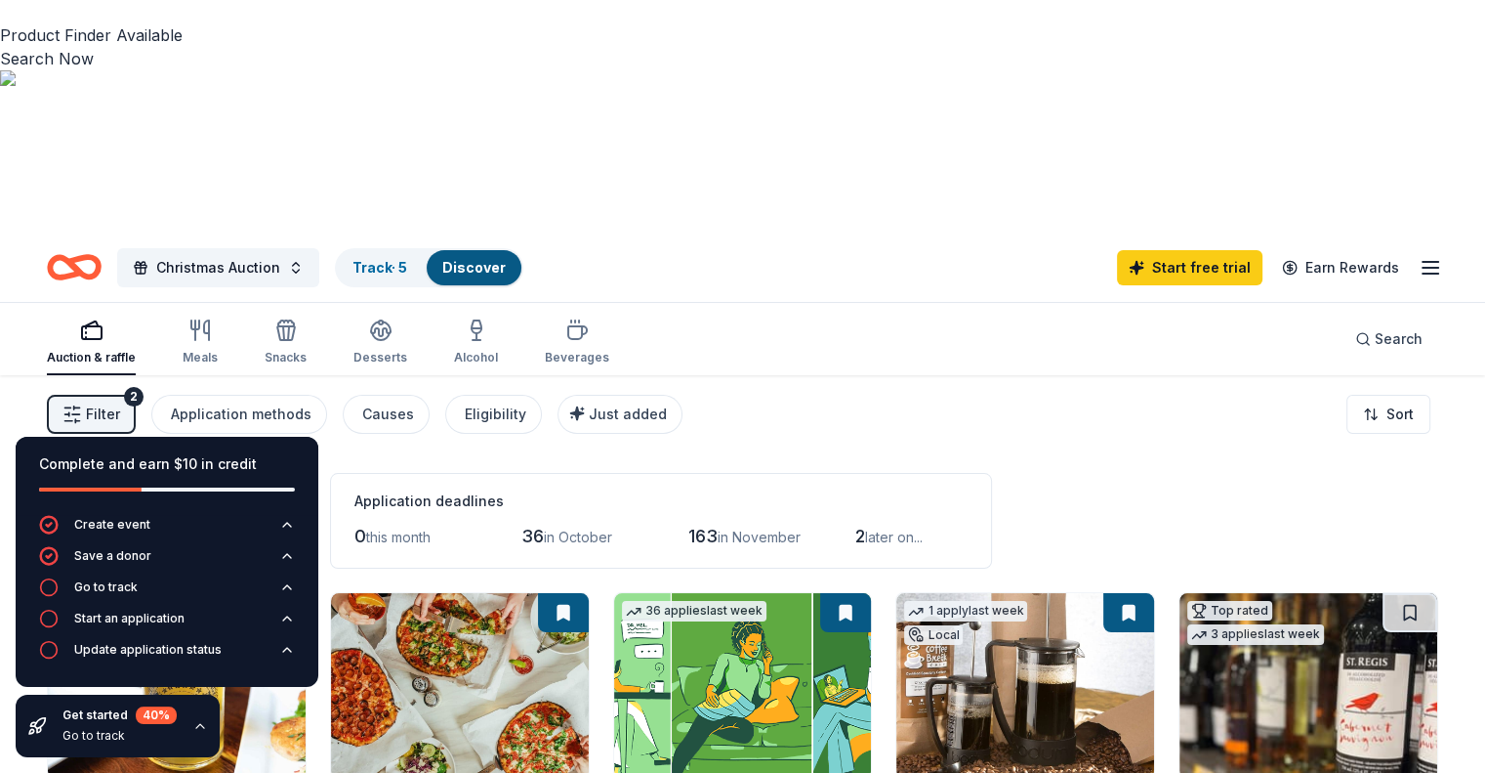
click at [907, 375] on div "Filter 2 Application methods Causes Eligibility Just added Sort" at bounding box center [742, 414] width 1485 height 78
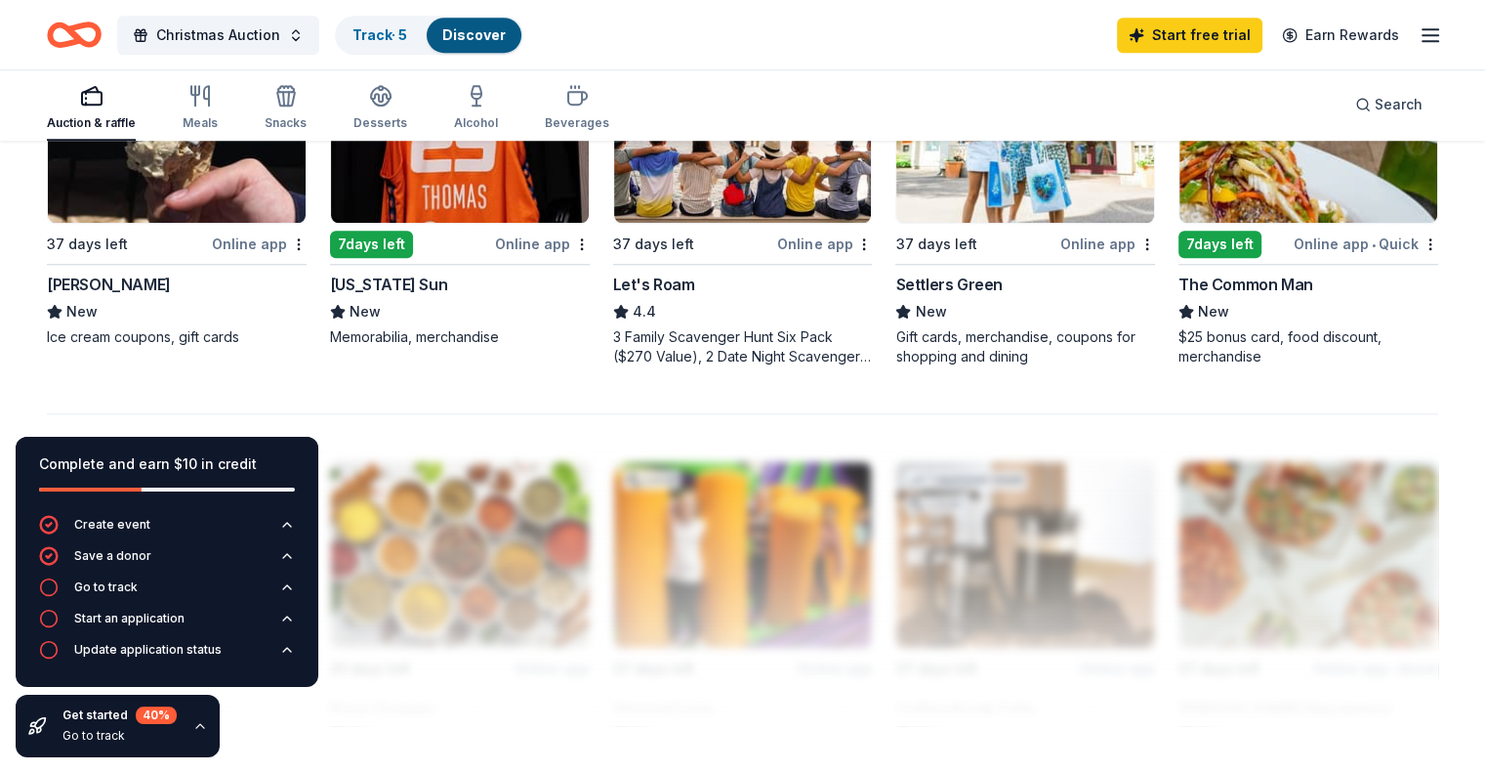
scroll to position [1664, 0]
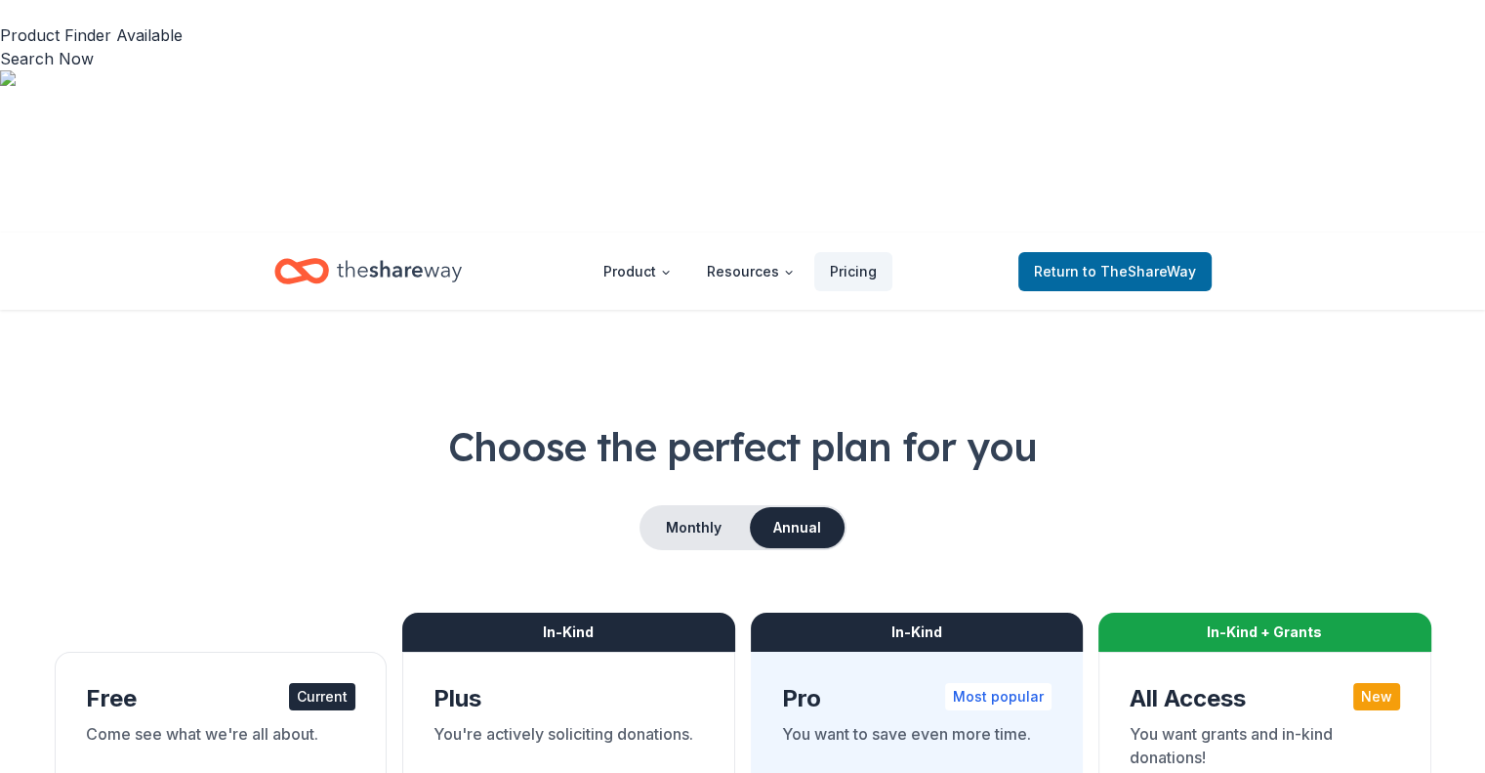
click at [258, 683] on div "Free Current" at bounding box center [221, 698] width 271 height 31
click at [1118, 263] on span "to TheShareWay" at bounding box center [1139, 271] width 113 height 17
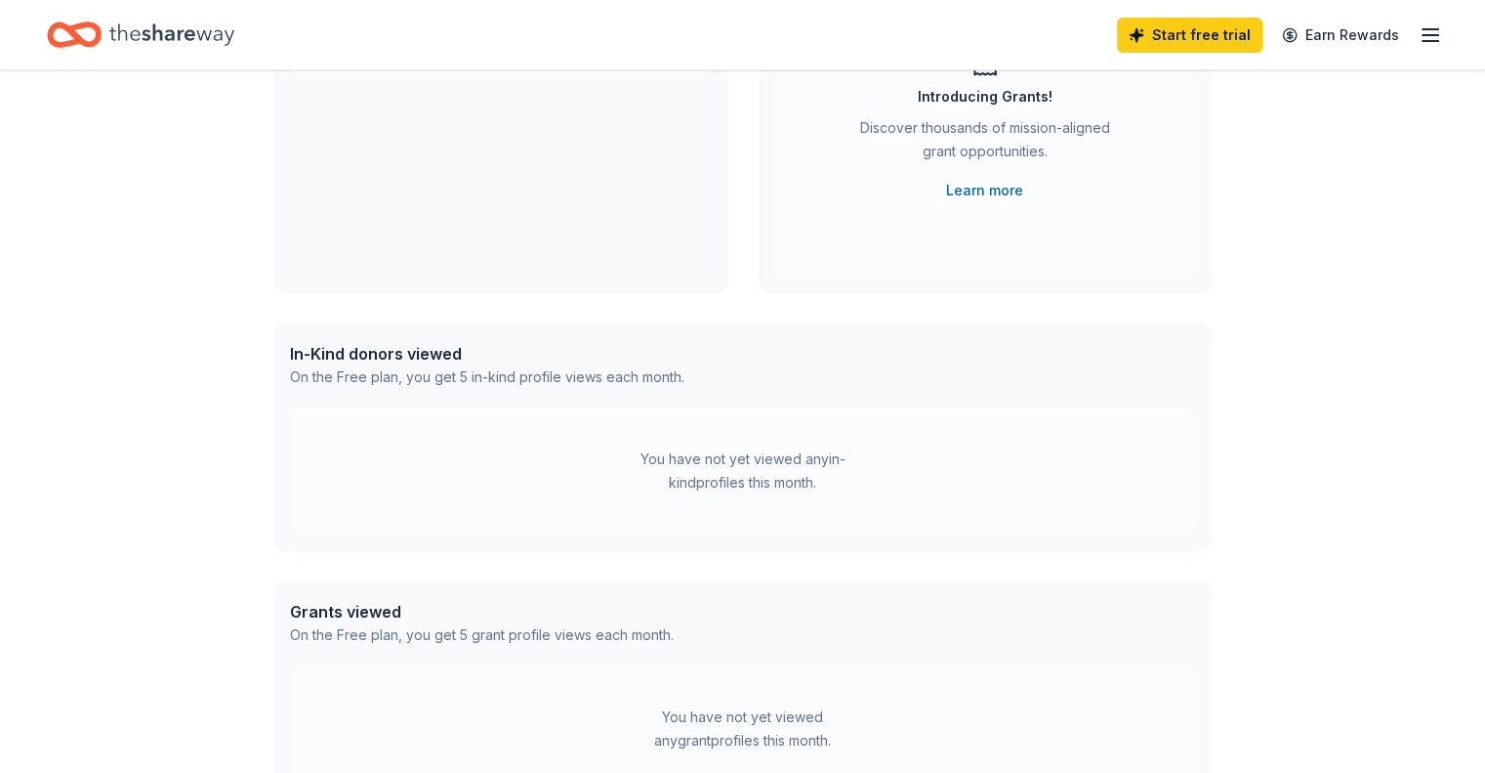
scroll to position [539, 0]
